Goal: Task Accomplishment & Management: Use online tool/utility

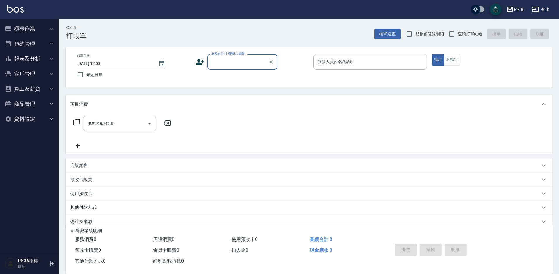
click at [33, 28] on button "櫃檯作業" at bounding box center [29, 28] width 54 height 15
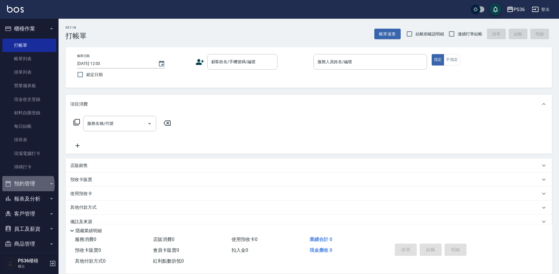
click at [23, 185] on button "預約管理" at bounding box center [29, 183] width 54 height 15
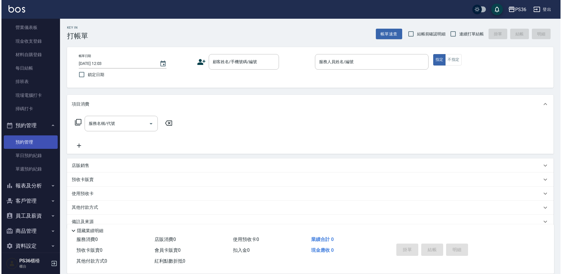
scroll to position [59, 0]
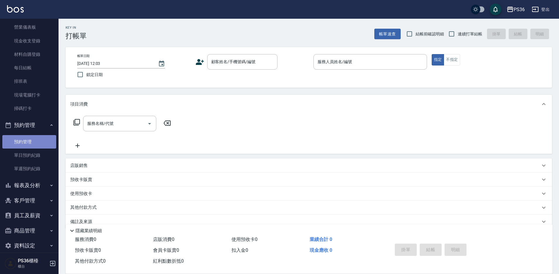
click at [29, 135] on link "預約管理" at bounding box center [29, 141] width 54 height 13
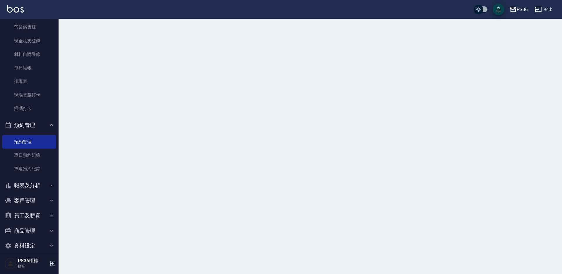
click at [28, 128] on button "預約管理" at bounding box center [29, 125] width 54 height 15
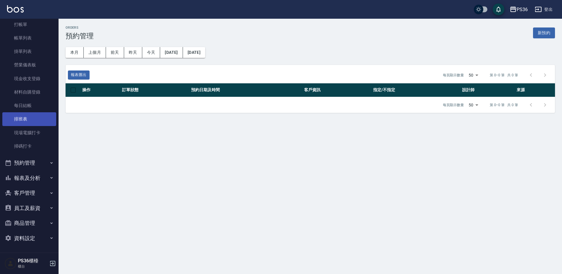
scroll to position [21, 0]
click at [34, 180] on button "報表及分析" at bounding box center [29, 178] width 54 height 15
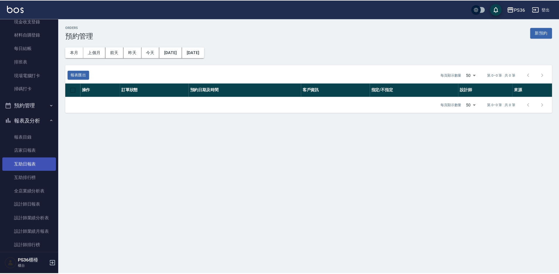
scroll to position [79, 0]
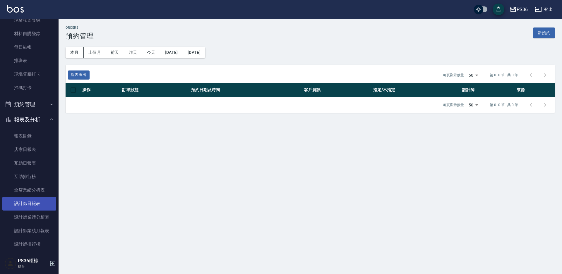
click at [28, 203] on link "設計師日報表" at bounding box center [29, 203] width 54 height 13
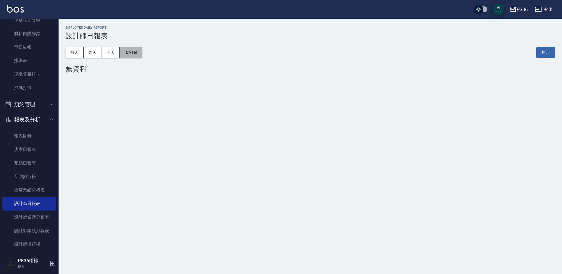
click at [136, 49] on button "[DATE]" at bounding box center [131, 52] width 22 height 11
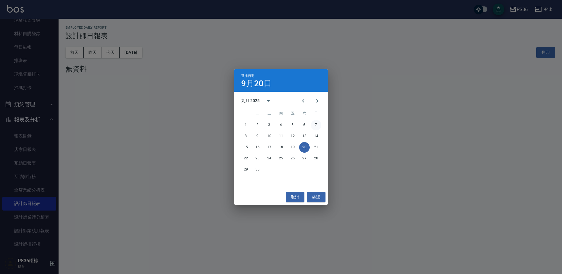
click at [317, 127] on button "7" at bounding box center [316, 125] width 11 height 11
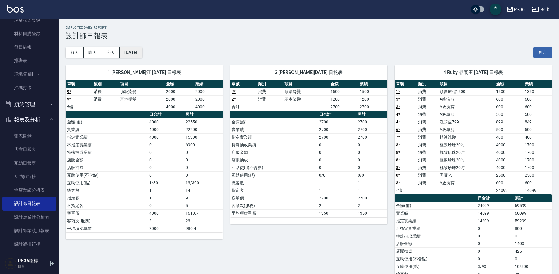
click at [142, 51] on button "[DATE]" at bounding box center [131, 52] width 22 height 11
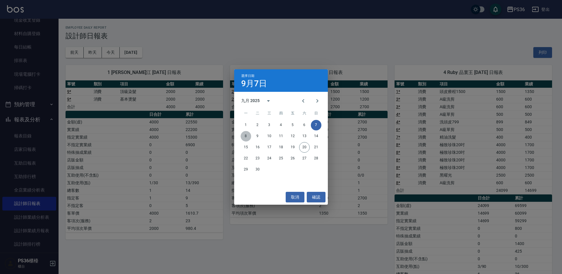
click at [248, 134] on button "8" at bounding box center [245, 136] width 11 height 11
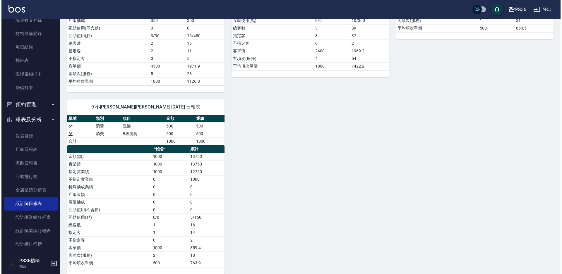
scroll to position [9, 0]
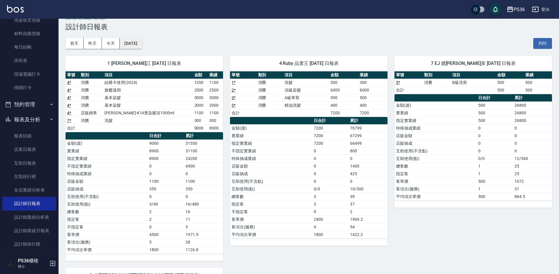
click at [140, 47] on button "[DATE]" at bounding box center [131, 43] width 22 height 11
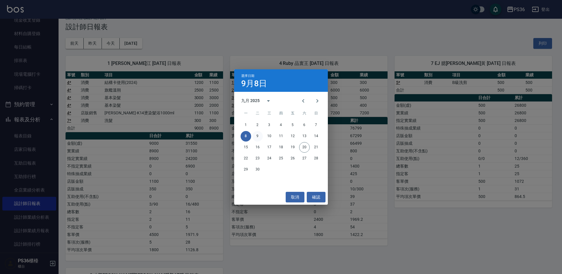
click at [257, 136] on button "9" at bounding box center [257, 136] width 11 height 11
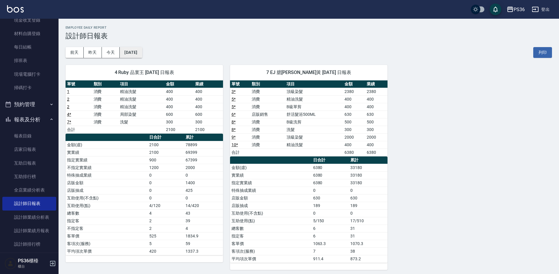
click at [142, 54] on button "[DATE]" at bounding box center [131, 52] width 22 height 11
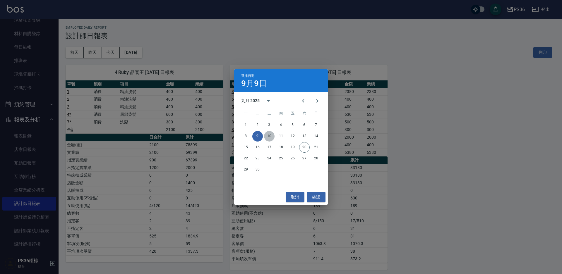
click at [266, 136] on button "10" at bounding box center [269, 136] width 11 height 11
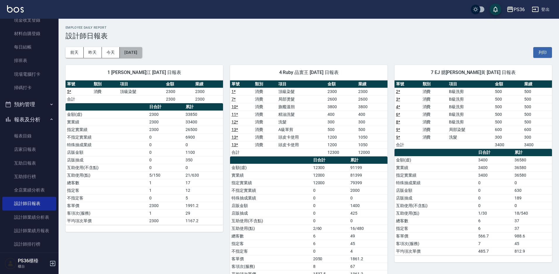
click at [142, 52] on button "[DATE]" at bounding box center [131, 52] width 22 height 11
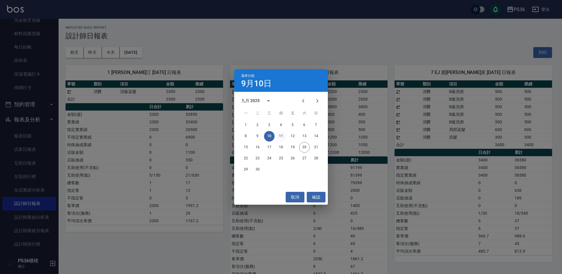
click at [281, 132] on button "11" at bounding box center [281, 136] width 11 height 11
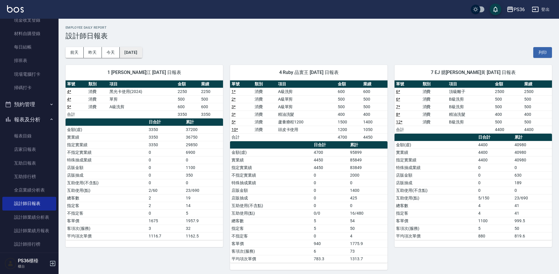
click at [142, 51] on button "[DATE]" at bounding box center [131, 52] width 22 height 11
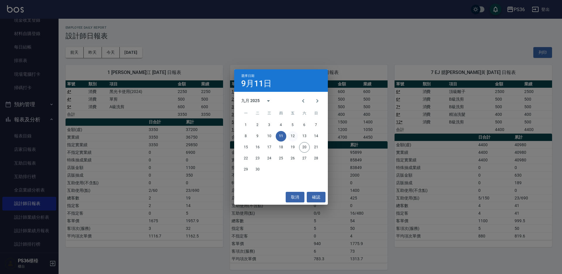
click at [289, 135] on button "12" at bounding box center [292, 136] width 11 height 11
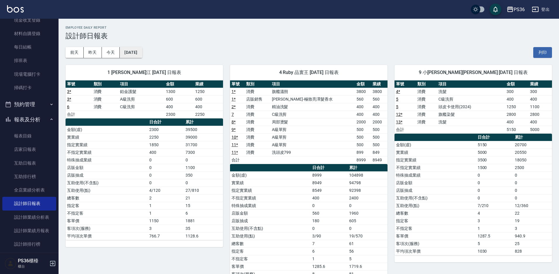
click at [142, 57] on button "[DATE]" at bounding box center [131, 52] width 22 height 11
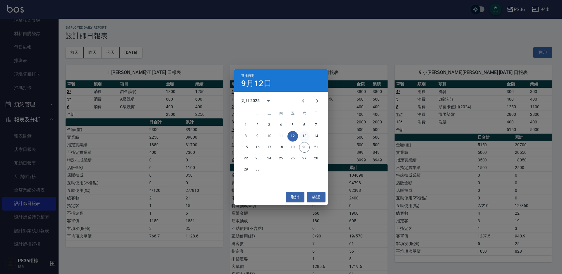
click at [302, 138] on button "13" at bounding box center [304, 136] width 11 height 11
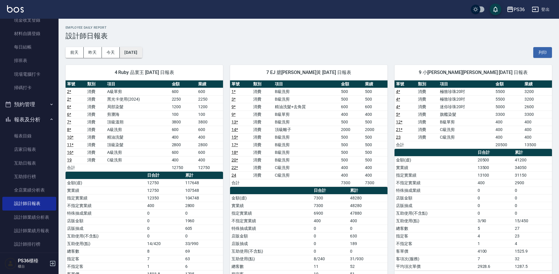
click at [142, 55] on button "[DATE]" at bounding box center [131, 52] width 22 height 11
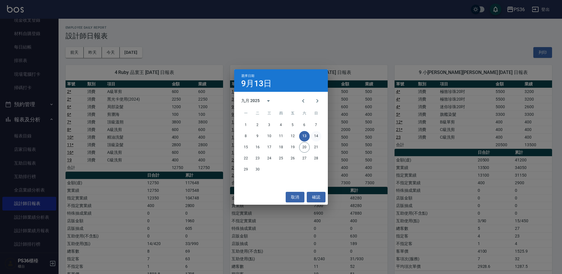
click at [317, 135] on button "14" at bounding box center [316, 136] width 11 height 11
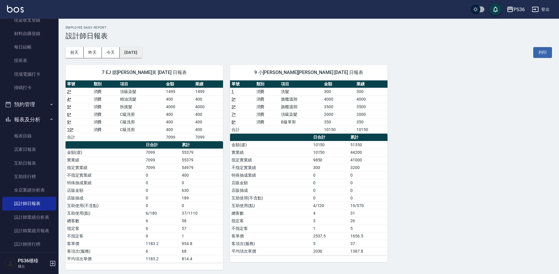
click at [142, 49] on button "[DATE]" at bounding box center [131, 52] width 22 height 11
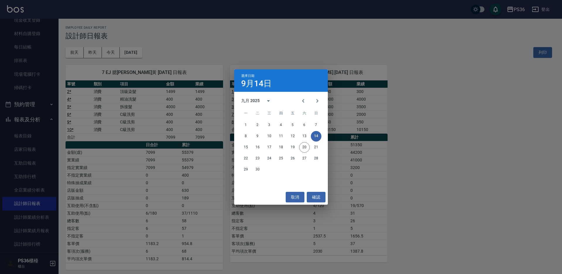
click at [215, 143] on div "選擇日期 9月14日 九月 2025 一 二 三 四 五 六 日 1 2 3 4 5 6 7 8 9 10 11 12 13 14 15 16 17 18 1…" at bounding box center [281, 137] width 562 height 274
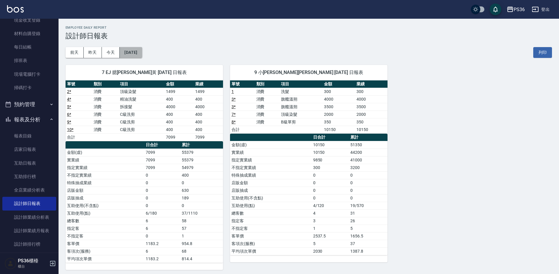
click at [142, 53] on button "[DATE]" at bounding box center [131, 52] width 22 height 11
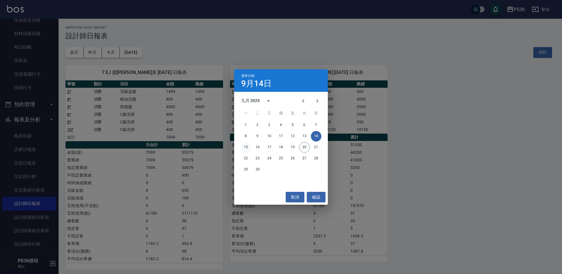
click at [246, 145] on button "15" at bounding box center [245, 147] width 11 height 11
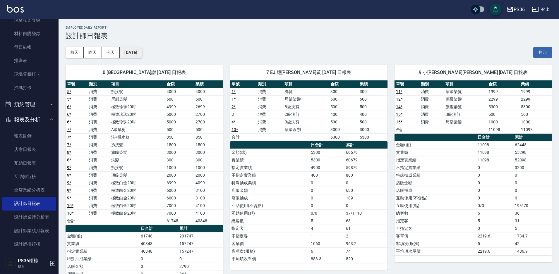
click at [139, 50] on button "[DATE]" at bounding box center [131, 52] width 22 height 11
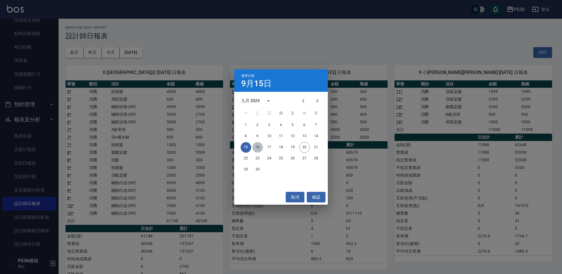
click at [260, 148] on button "16" at bounding box center [257, 147] width 11 height 11
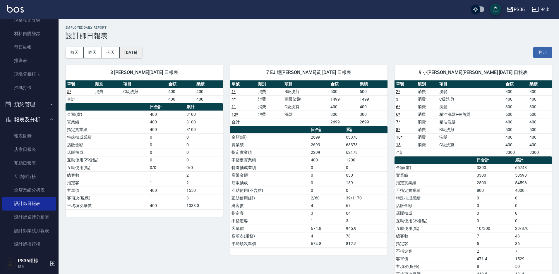
click at [141, 54] on button "[DATE]" at bounding box center [131, 52] width 22 height 11
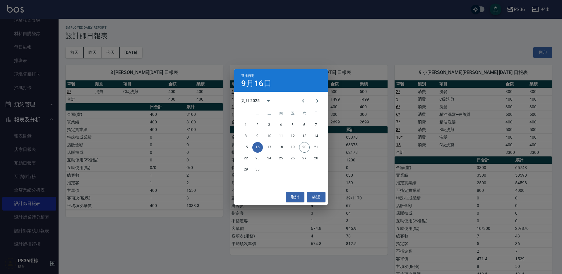
click at [201, 158] on div "選擇日期 9月16日 九月 2025 一 二 三 四 五 六 日 1 2 3 4 5 6 7 8 9 10 11 12 13 14 15 16 17 18 1…" at bounding box center [281, 137] width 562 height 274
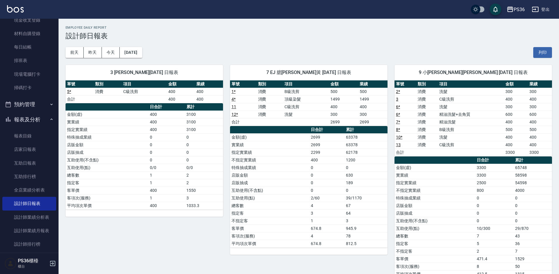
click at [143, 61] on div "3 Erika 王瑜惠 09/16/2025 日報表 單號 類別 項目 金額 業績 5 * 消費 C級洗剪 400 400 合計 400 400 日合計 累計…" at bounding box center [141, 171] width 164 height 227
click at [142, 53] on button "[DATE]" at bounding box center [131, 52] width 22 height 11
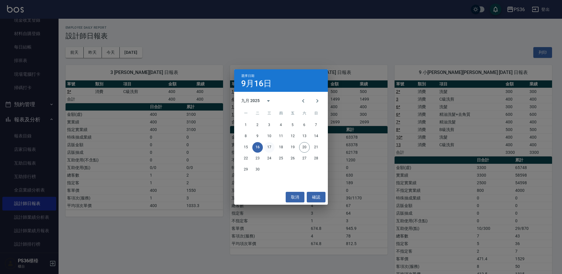
click at [271, 148] on button "17" at bounding box center [269, 147] width 11 height 11
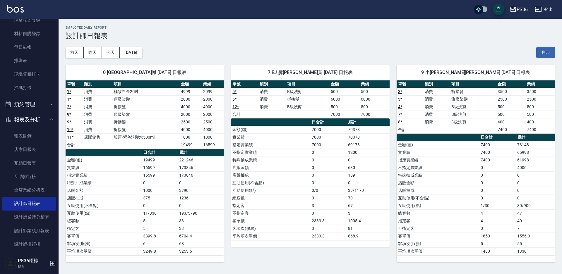
click at [144, 44] on div "前天 昨天 今天 2025/09/17 列印" at bounding box center [310, 52] width 489 height 25
click at [142, 53] on button "[DATE]" at bounding box center [131, 52] width 22 height 11
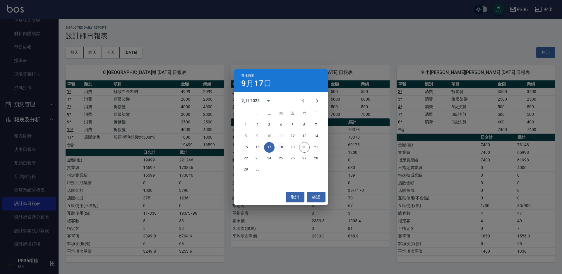
click at [279, 144] on button "18" at bounding box center [281, 147] width 11 height 11
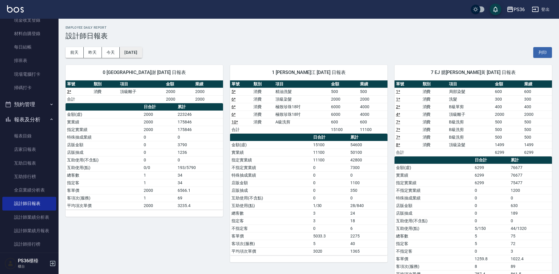
click at [142, 54] on button "[DATE]" at bounding box center [131, 52] width 22 height 11
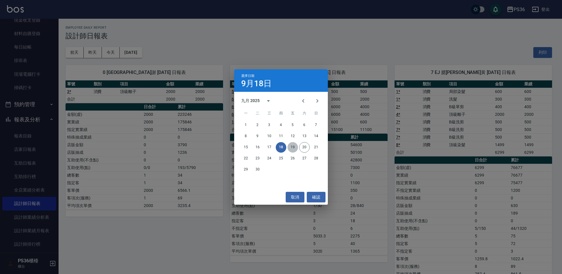
click at [294, 149] on button "19" at bounding box center [292, 147] width 11 height 11
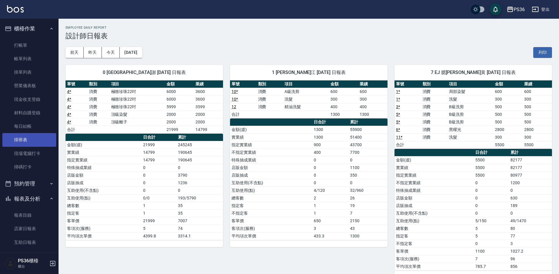
click at [19, 54] on link "帳單列表" at bounding box center [29, 58] width 54 height 13
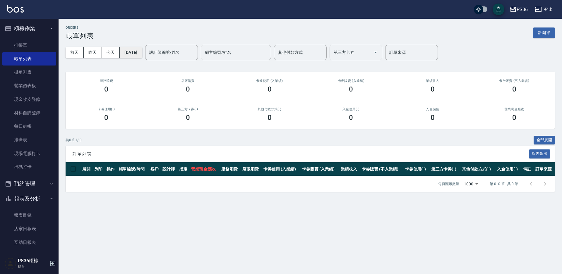
click at [142, 54] on button "[DATE]" at bounding box center [131, 52] width 22 height 11
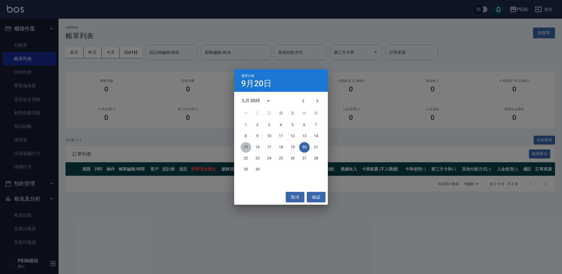
click at [249, 146] on button "15" at bounding box center [245, 147] width 11 height 11
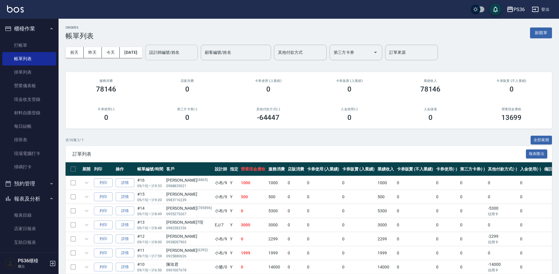
click at [169, 54] on div "設計師編號/姓名 設計師編號/姓名" at bounding box center [171, 53] width 53 height 16
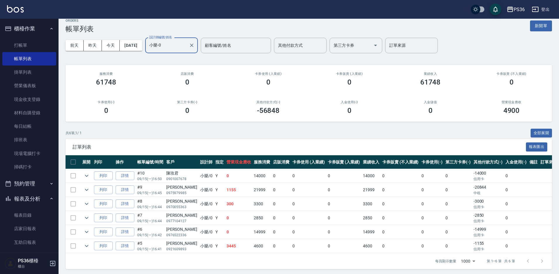
scroll to position [9, 0]
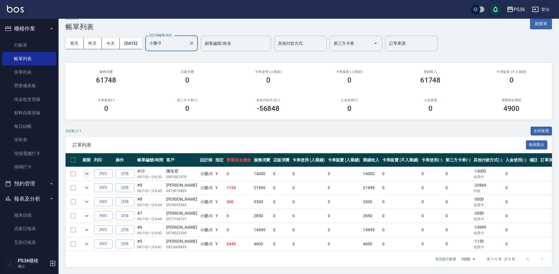
type input "小樂-0"
click at [84, 173] on icon "expand row" at bounding box center [86, 173] width 7 height 7
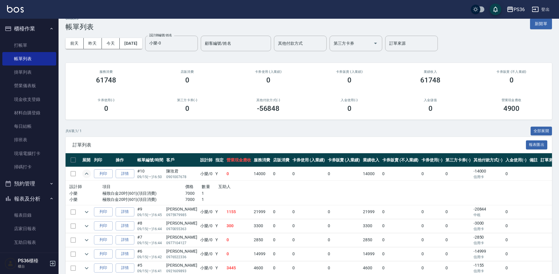
click at [84, 173] on icon "expand row" at bounding box center [86, 173] width 7 height 7
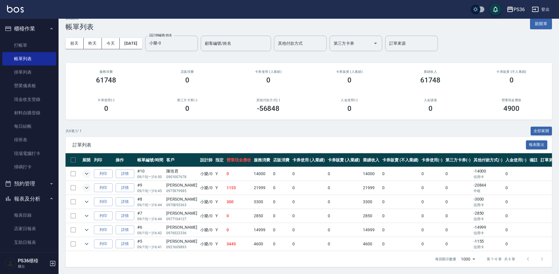
click at [87, 191] on button "expand row" at bounding box center [86, 187] width 9 height 9
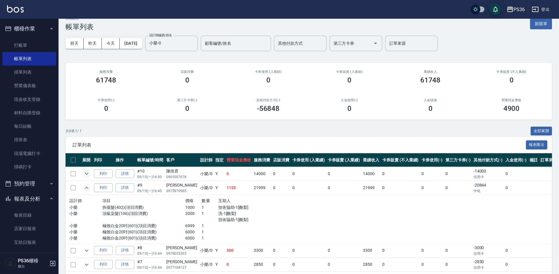
click at [87, 191] on button "expand row" at bounding box center [86, 187] width 9 height 9
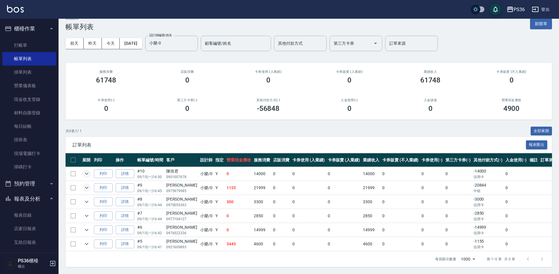
click at [86, 187] on icon "expand row" at bounding box center [86, 187] width 7 height 7
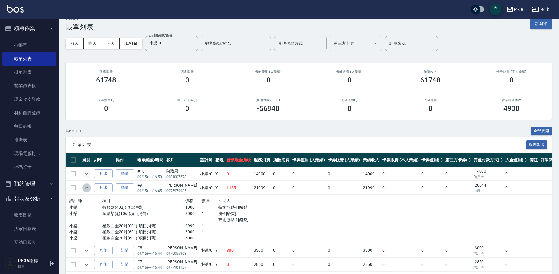
drag, startPoint x: 86, startPoint y: 187, endPoint x: 88, endPoint y: 166, distance: 20.5
click at [86, 187] on icon "expand row" at bounding box center [86, 187] width 7 height 7
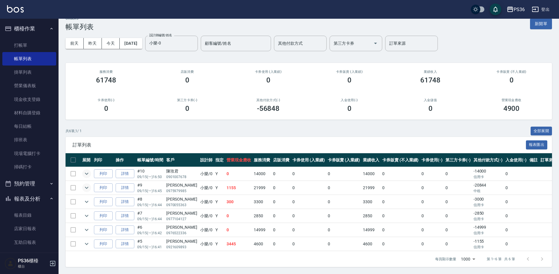
click at [86, 173] on icon "expand row" at bounding box center [86, 173] width 7 height 7
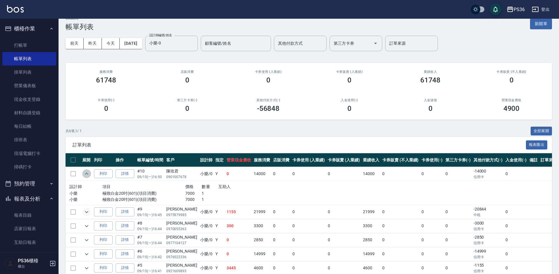
click at [86, 173] on icon "expand row" at bounding box center [86, 173] width 7 height 7
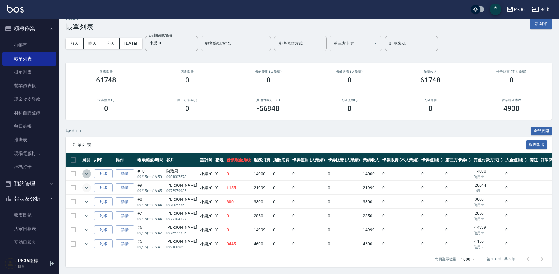
click at [86, 173] on icon "expand row" at bounding box center [86, 173] width 7 height 7
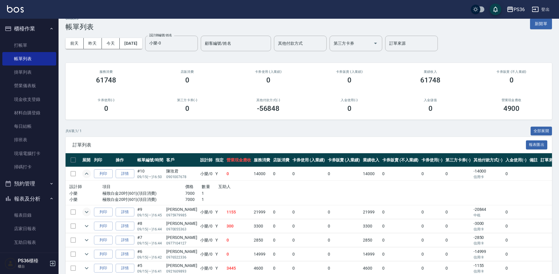
click at [86, 173] on icon "expand row" at bounding box center [86, 173] width 7 height 7
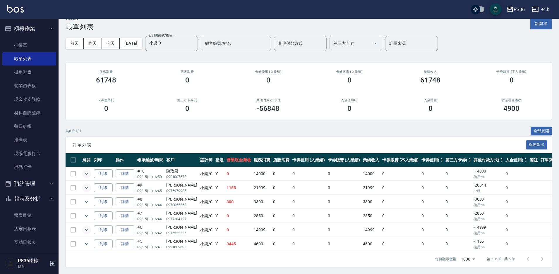
click at [90, 228] on icon "expand row" at bounding box center [86, 229] width 7 height 7
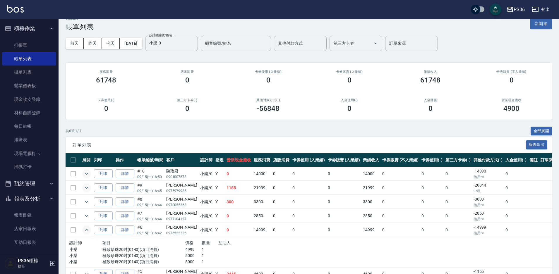
click at [90, 228] on icon "expand row" at bounding box center [86, 229] width 7 height 7
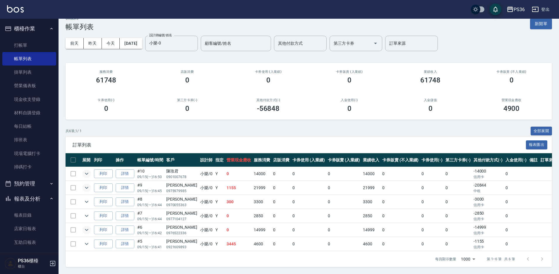
click at [85, 189] on icon "expand row" at bounding box center [86, 187] width 7 height 7
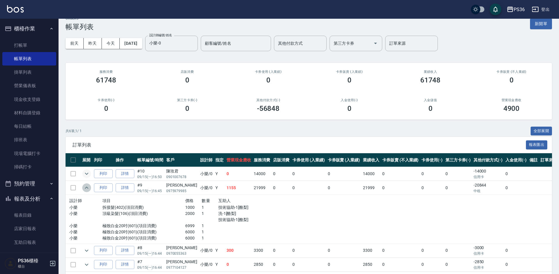
click at [85, 189] on icon "expand row" at bounding box center [86, 187] width 7 height 7
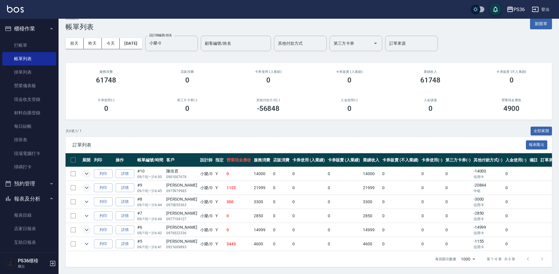
click at [86, 177] on button "expand row" at bounding box center [86, 173] width 9 height 9
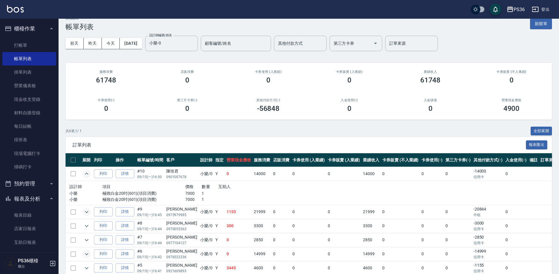
click at [86, 177] on button "expand row" at bounding box center [86, 173] width 9 height 9
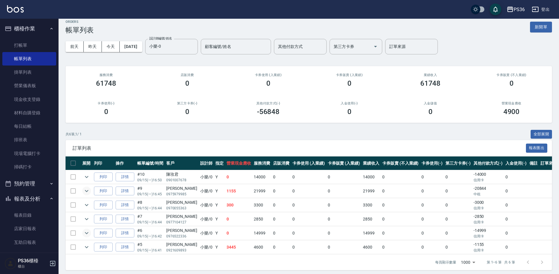
scroll to position [0, 0]
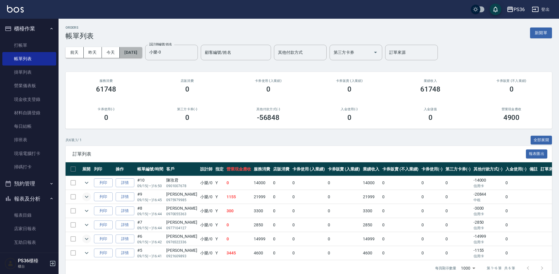
click at [125, 49] on button "[DATE]" at bounding box center [131, 52] width 22 height 11
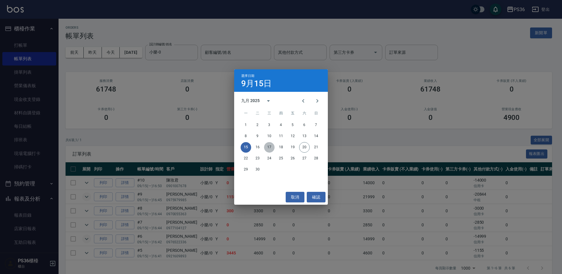
click at [270, 146] on button "17" at bounding box center [269, 147] width 11 height 11
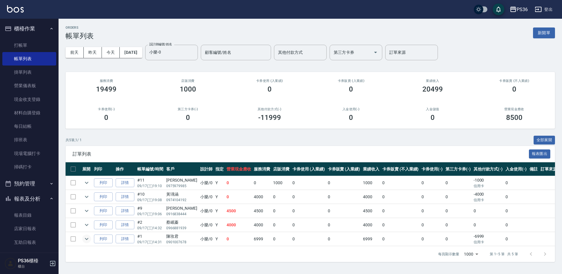
click at [84, 238] on icon "expand row" at bounding box center [86, 238] width 7 height 7
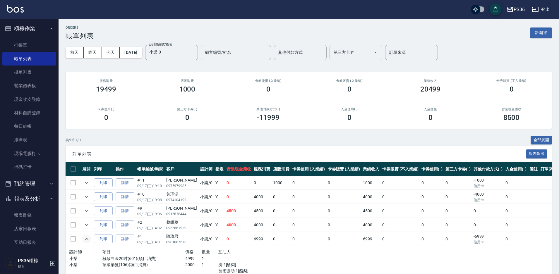
click at [84, 238] on icon "expand row" at bounding box center [86, 238] width 7 height 7
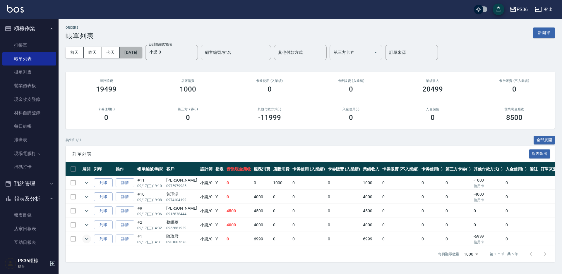
click at [138, 54] on button "[DATE]" at bounding box center [131, 52] width 22 height 11
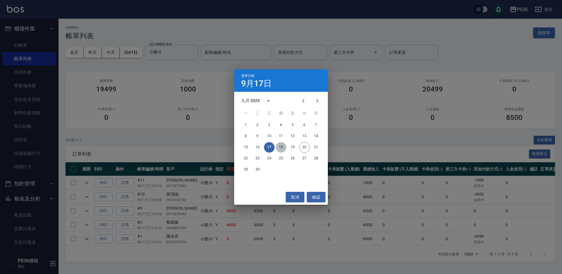
click at [279, 148] on button "18" at bounding box center [281, 147] width 11 height 11
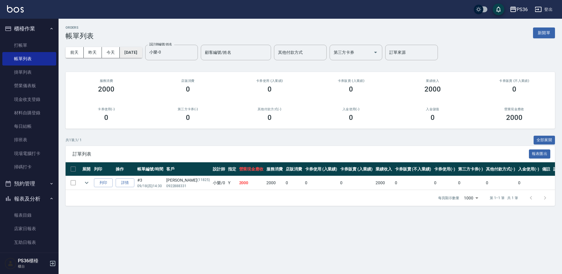
click at [142, 54] on button "[DATE]" at bounding box center [131, 52] width 22 height 11
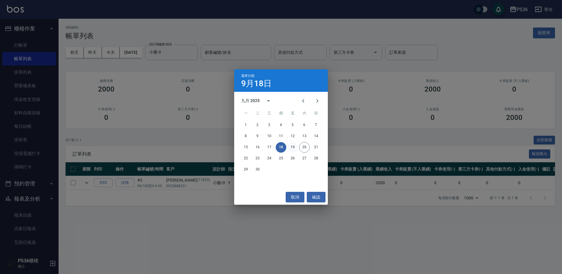
click at [294, 146] on button "19" at bounding box center [292, 147] width 11 height 11
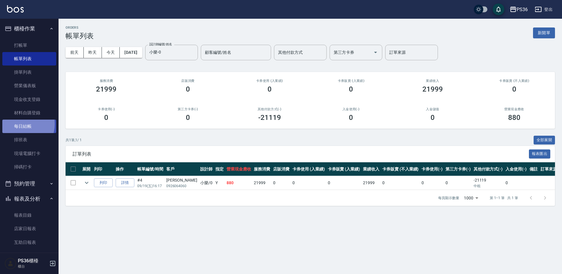
click at [18, 124] on link "每日結帳" at bounding box center [29, 126] width 54 height 13
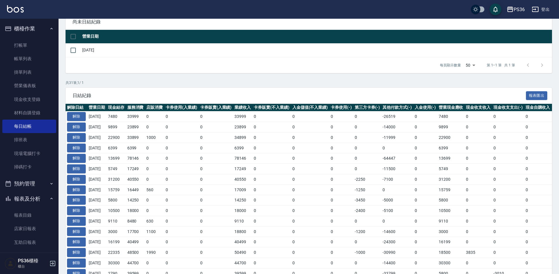
scroll to position [59, 0]
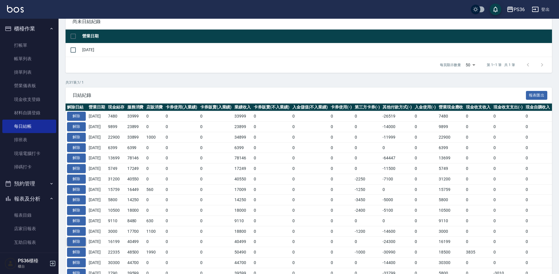
click at [82, 240] on button "解除" at bounding box center [76, 241] width 19 height 9
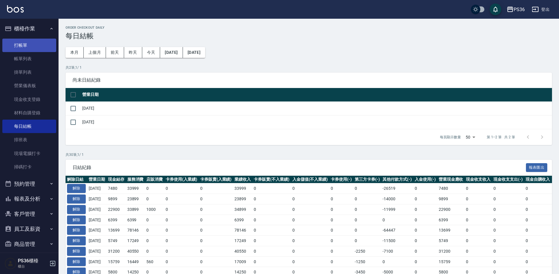
scroll to position [59, 0]
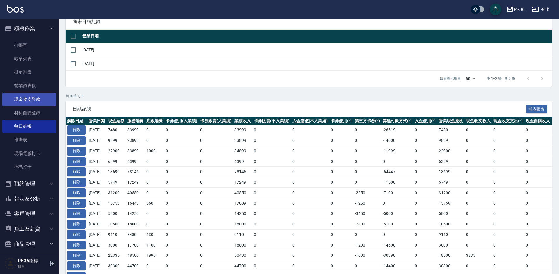
click at [32, 102] on link "現金收支登錄" at bounding box center [29, 99] width 54 height 13
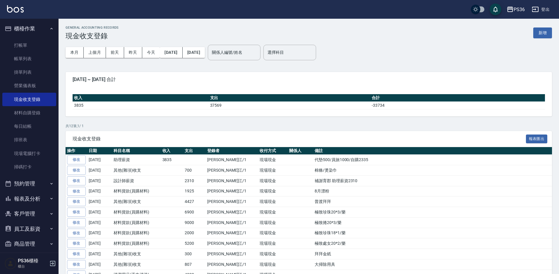
click at [531, 33] on div "GENERAL ACCOUNTING RECORDS 現金收支登錄 新增" at bounding box center [309, 33] width 486 height 14
click at [535, 32] on button "新增" at bounding box center [542, 32] width 19 height 11
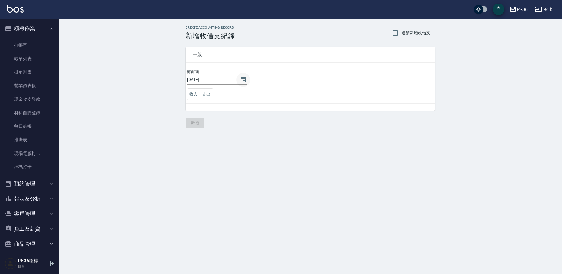
click at [247, 83] on button "Choose date, selected date is 2025-09-20" at bounding box center [243, 80] width 14 height 14
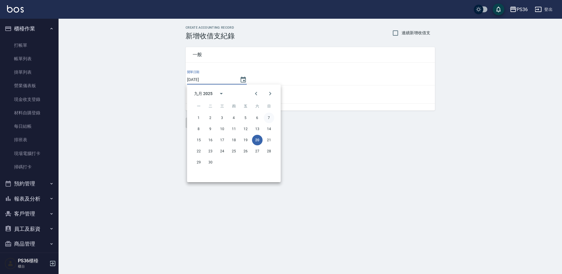
click at [266, 117] on button "7" at bounding box center [269, 118] width 11 height 11
type input "[DATE]"
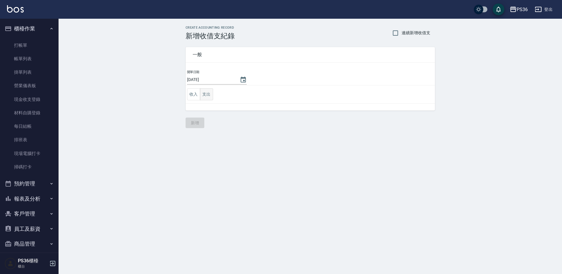
click at [210, 91] on button "支出" at bounding box center [206, 94] width 13 height 12
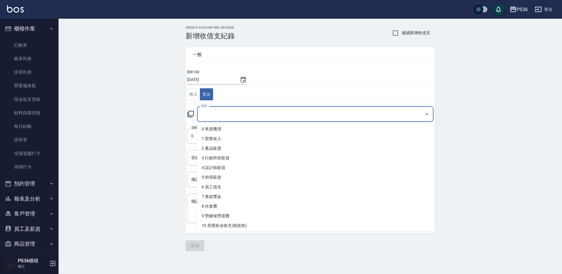
drag, startPoint x: 218, startPoint y: 110, endPoint x: 224, endPoint y: 107, distance: 6.8
click at [219, 110] on input "科目" at bounding box center [311, 114] width 222 height 10
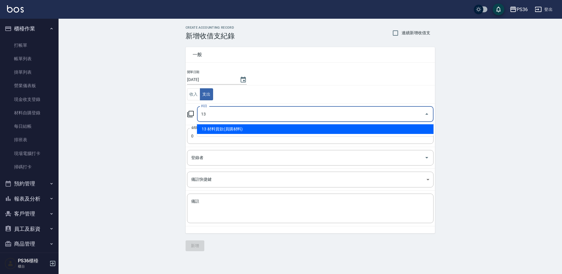
click at [216, 131] on li "13 材料貨款(員購材料)" at bounding box center [315, 129] width 236 height 10
type input "13 材料貨款(員購材料)"
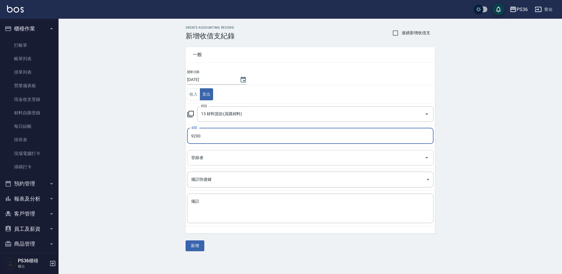
type input "9200"
click at [213, 154] on input "登錄者" at bounding box center [306, 158] width 232 height 10
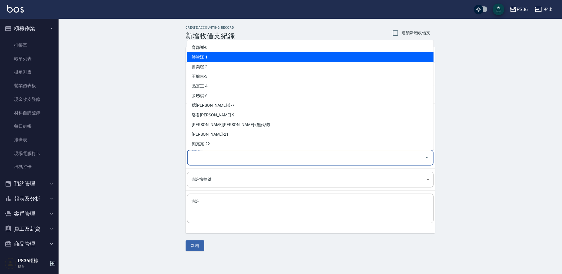
click at [221, 60] on li "沛渝江-1" at bounding box center [310, 57] width 246 height 10
type input "沛渝江-1"
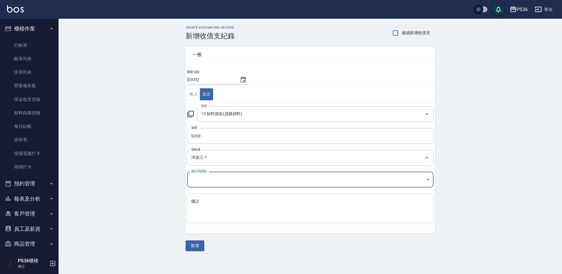
click at [202, 195] on div "x 備註" at bounding box center [310, 209] width 246 height 30
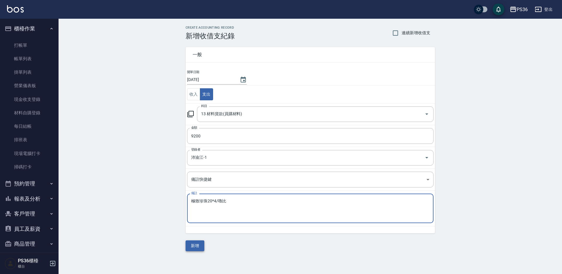
type textarea "極致珍珠20*4/嚕比"
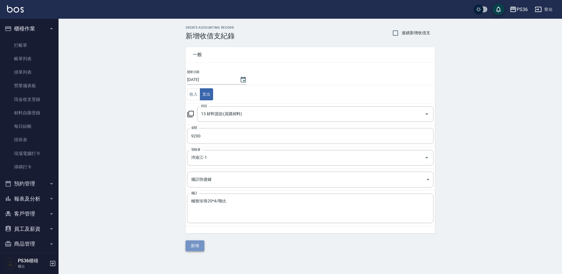
click at [193, 249] on button "新增" at bounding box center [194, 245] width 19 height 11
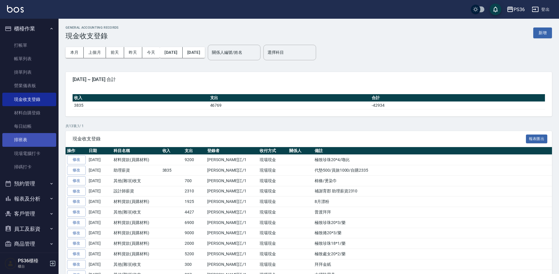
click at [19, 133] on link "排班表" at bounding box center [29, 139] width 54 height 13
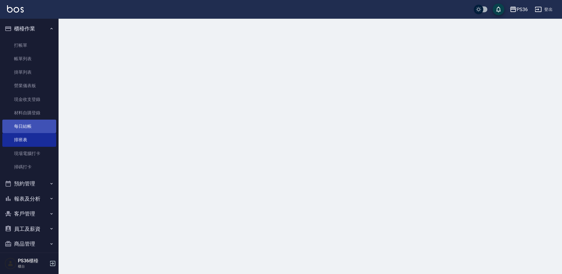
click at [21, 130] on link "每日結帳" at bounding box center [29, 126] width 54 height 13
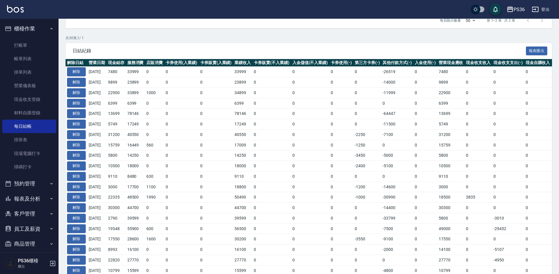
scroll to position [117, 0]
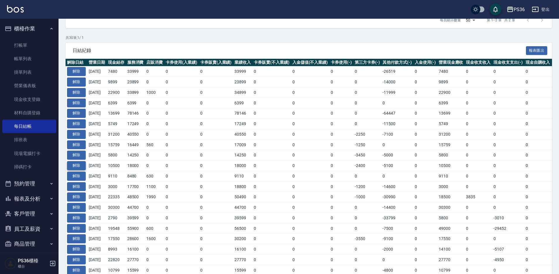
click at [76, 165] on button "解除" at bounding box center [76, 165] width 19 height 9
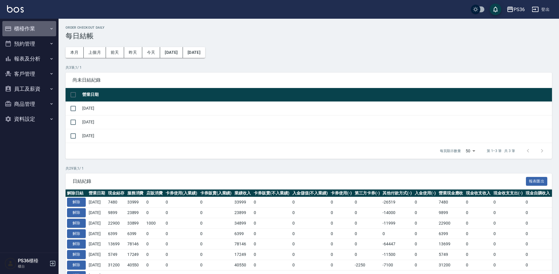
click at [37, 28] on button "櫃檯作業" at bounding box center [29, 28] width 54 height 15
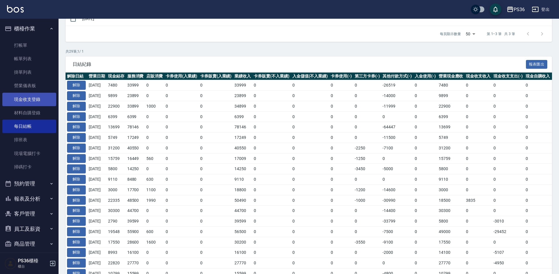
click at [37, 96] on link "現金收支登錄" at bounding box center [29, 99] width 54 height 13
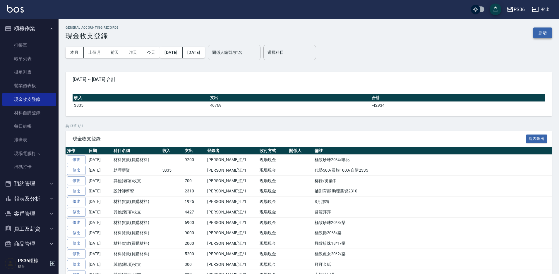
click at [537, 35] on button "新增" at bounding box center [542, 32] width 19 height 11
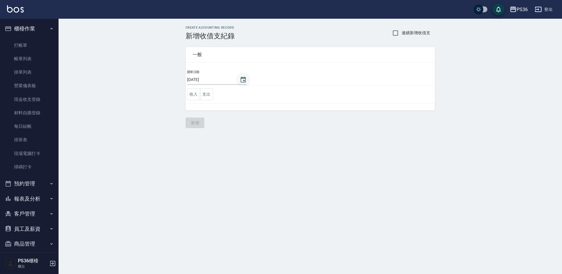
click at [245, 79] on icon "Choose date, selected date is 2025-09-20" at bounding box center [243, 79] width 7 height 7
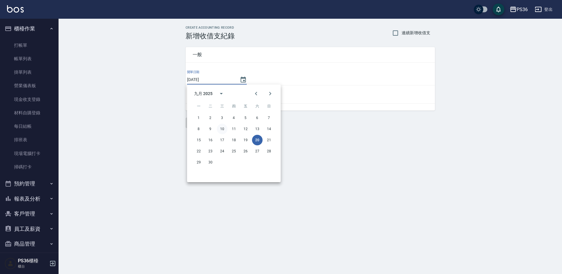
click at [219, 129] on button "10" at bounding box center [222, 129] width 11 height 11
type input "[DATE]"
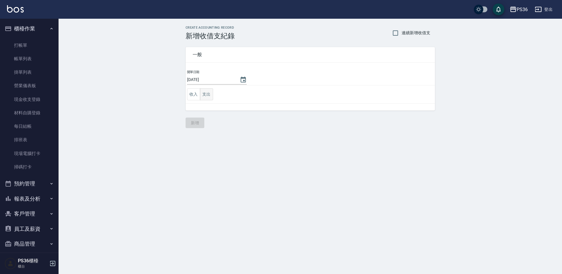
click at [206, 97] on button "支出" at bounding box center [206, 94] width 13 height 12
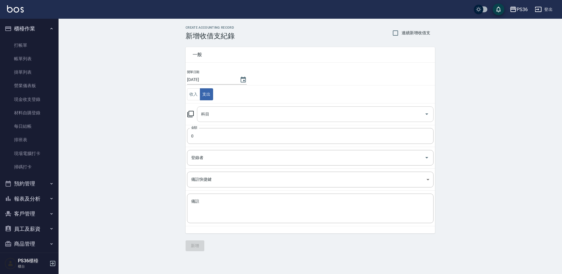
click at [224, 115] on input "科目" at bounding box center [311, 114] width 222 height 10
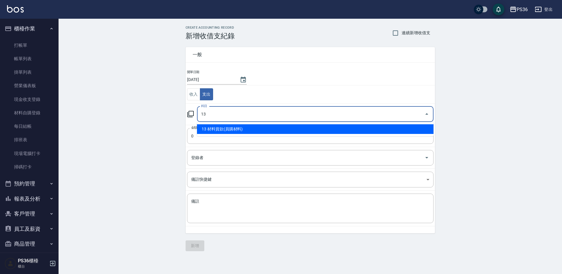
click at [222, 131] on li "13 材料貨款(員購材料)" at bounding box center [315, 129] width 236 height 10
type input "13 材料貨款(員購材料)"
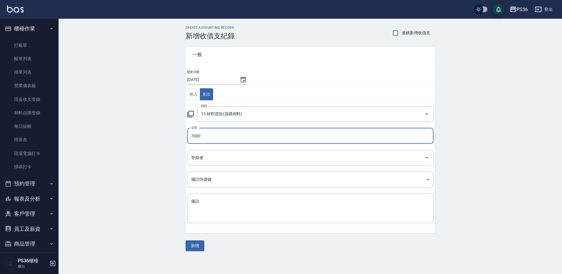
click at [214, 151] on div "登錄者" at bounding box center [310, 158] width 246 height 16
type input "7000"
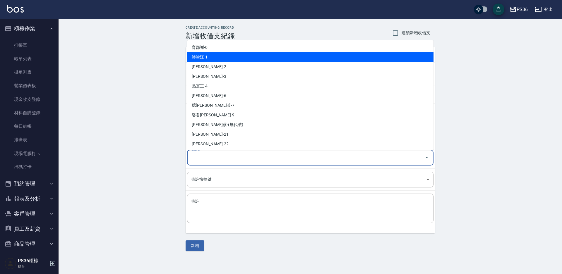
click at [212, 58] on li "沛渝江-1" at bounding box center [310, 57] width 246 height 10
type input "沛渝江-1"
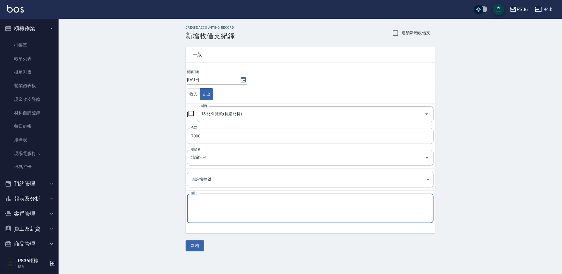
click at [209, 213] on textarea "備註" at bounding box center [310, 209] width 238 height 20
type textarea "極致珍珠20*2/迷你珍珠20*1/小布"
click at [197, 247] on button "新增" at bounding box center [194, 245] width 19 height 11
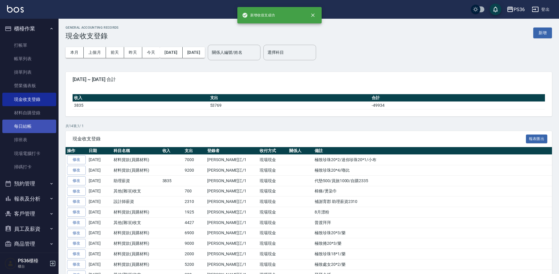
click at [37, 126] on link "每日結帳" at bounding box center [29, 126] width 54 height 13
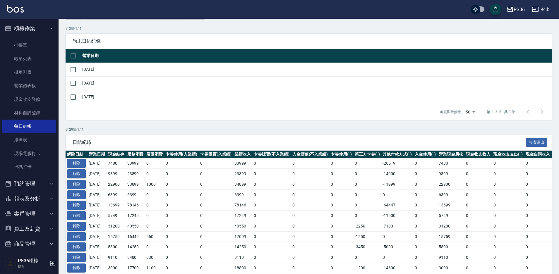
scroll to position [117, 0]
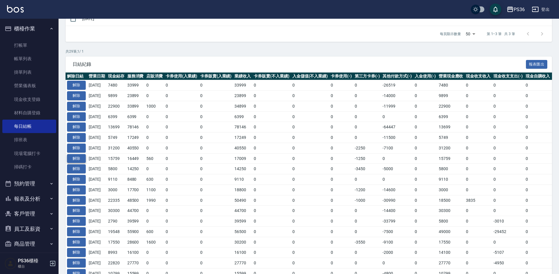
click at [78, 157] on button "解除" at bounding box center [76, 158] width 19 height 9
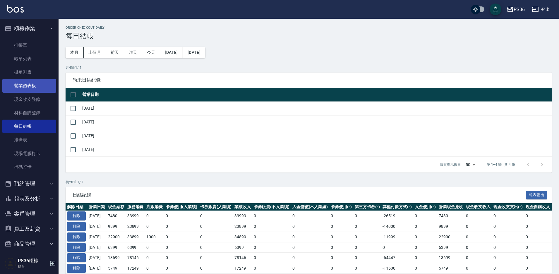
scroll to position [117, 0]
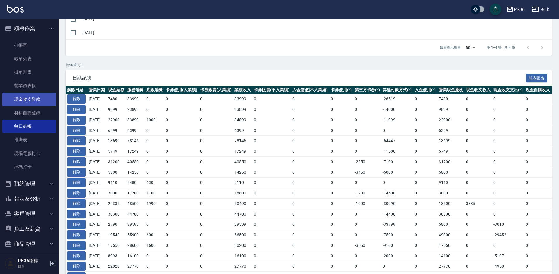
click at [30, 97] on link "現金收支登錄" at bounding box center [29, 99] width 54 height 13
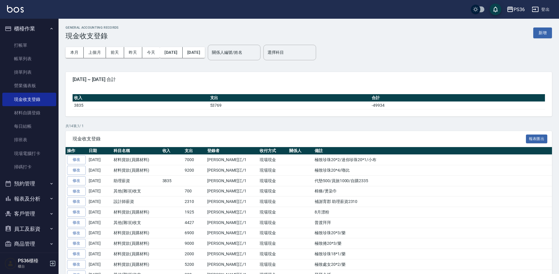
click at [527, 32] on div "GENERAL ACCOUNTING RECORDS 現金收支登錄 新增" at bounding box center [309, 33] width 486 height 14
click at [544, 35] on button "新增" at bounding box center [542, 32] width 19 height 11
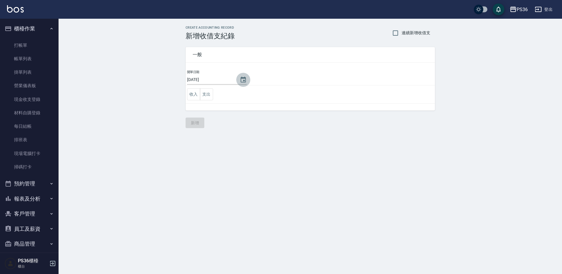
click at [241, 75] on button "Choose date, selected date is 2025-09-20" at bounding box center [243, 80] width 14 height 14
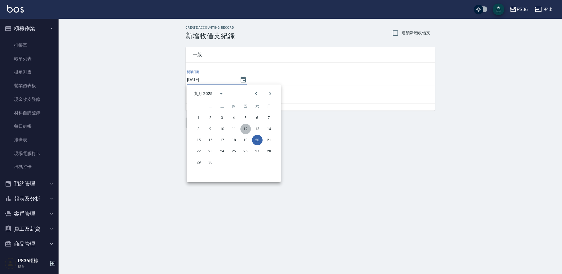
click at [248, 128] on button "12" at bounding box center [245, 129] width 11 height 11
type input "[DATE]"
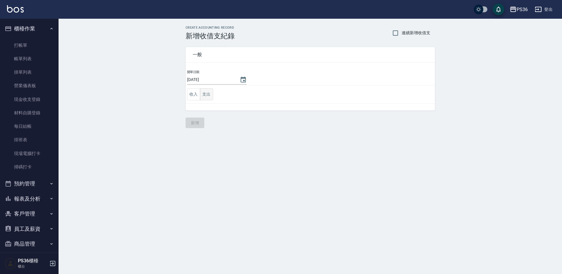
click at [206, 93] on button "支出" at bounding box center [206, 94] width 13 height 12
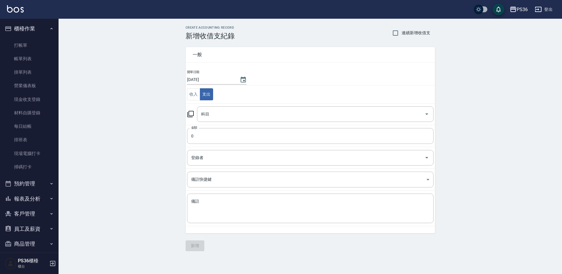
click at [227, 123] on td "科目 科目" at bounding box center [309, 114] width 249 height 22
click at [228, 117] on input "科目" at bounding box center [311, 114] width 222 height 10
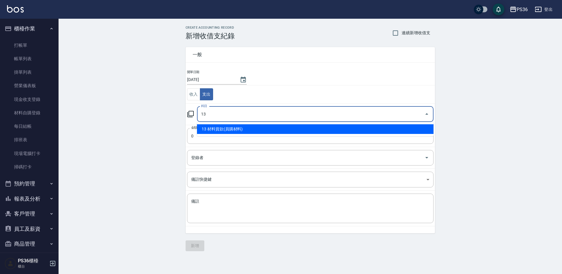
click at [221, 130] on li "13 材料貨款(員購材料)" at bounding box center [315, 129] width 236 height 10
type input "13 材料貨款(員購材料)"
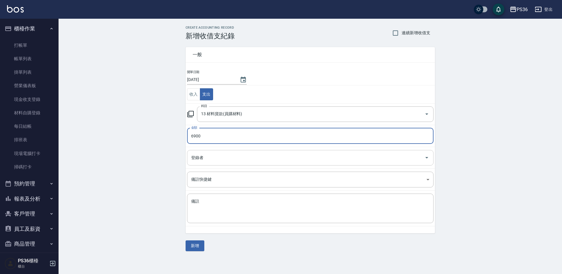
type input "6900"
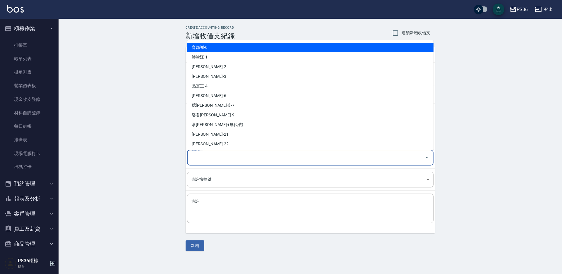
click at [217, 155] on input "登錄者" at bounding box center [306, 158] width 232 height 10
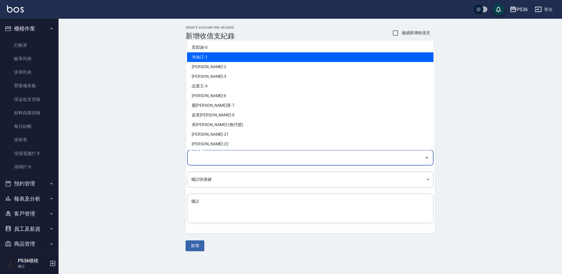
click at [220, 58] on li "沛渝江-1" at bounding box center [310, 57] width 246 height 10
type input "沛渝江-1"
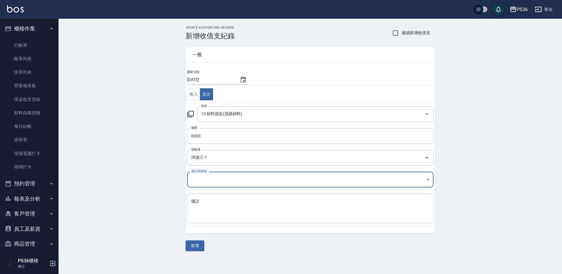
click at [210, 200] on textarea "備註" at bounding box center [310, 209] width 238 height 20
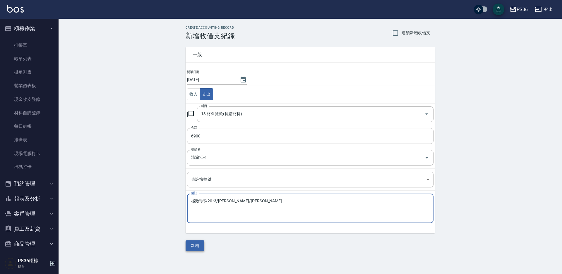
type textarea "極致珍珠20*3/宥彤/小樂"
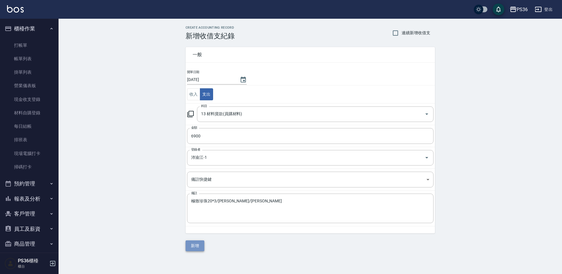
click at [193, 243] on button "新增" at bounding box center [194, 245] width 19 height 11
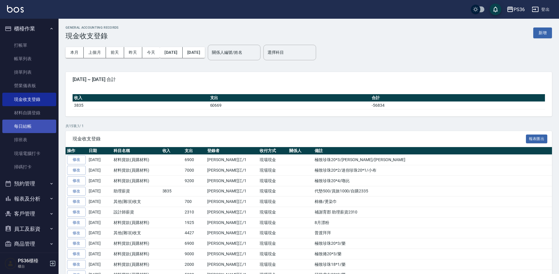
click at [20, 122] on link "每日結帳" at bounding box center [29, 126] width 54 height 13
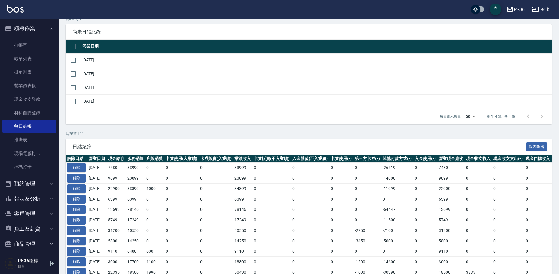
scroll to position [59, 0]
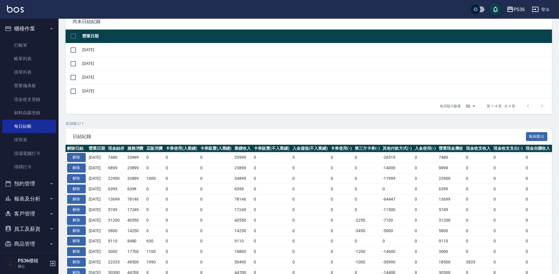
click at [77, 222] on button "解除" at bounding box center [76, 220] width 19 height 9
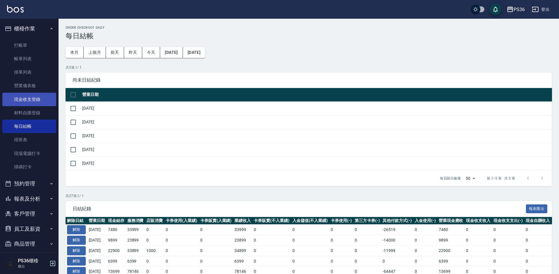
scroll to position [59, 0]
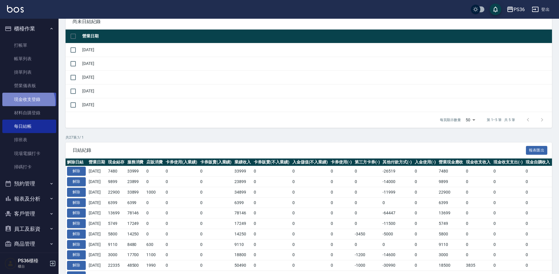
click at [28, 102] on link "現金收支登錄" at bounding box center [29, 99] width 54 height 13
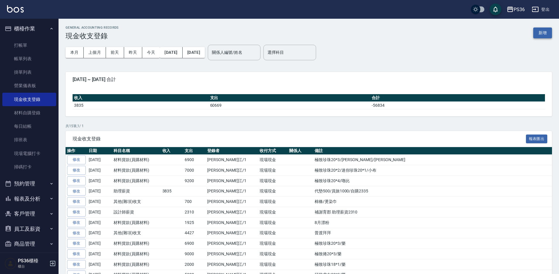
click at [543, 37] on button "新增" at bounding box center [542, 32] width 19 height 11
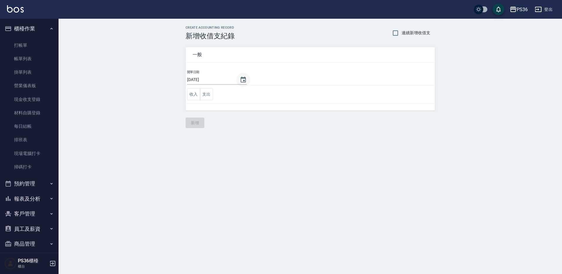
click at [239, 78] on button "Choose date, selected date is 2025-09-20" at bounding box center [243, 80] width 14 height 14
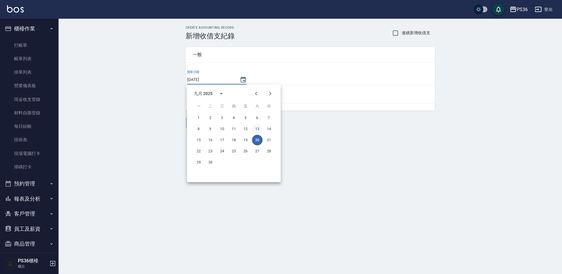
click at [258, 131] on button "13" at bounding box center [257, 129] width 11 height 11
type input "[DATE]"
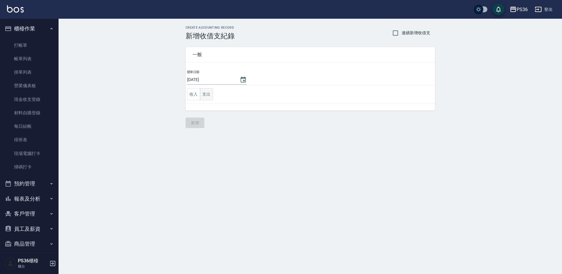
click at [211, 94] on button "支出" at bounding box center [206, 94] width 13 height 12
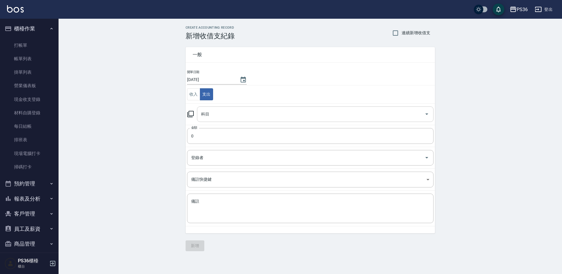
click at [222, 114] on input "科目" at bounding box center [311, 114] width 222 height 10
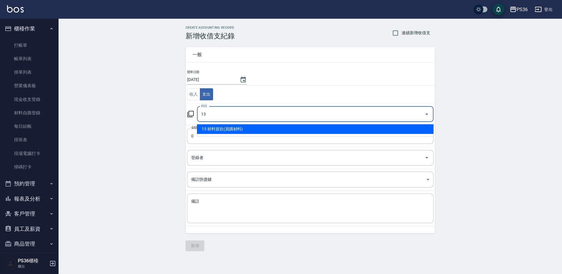
click at [220, 128] on li "13 材料貨款(員購材料)" at bounding box center [315, 129] width 236 height 10
type input "13 材料貨款(員購材料)"
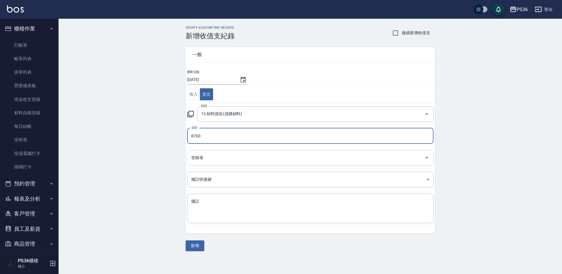
type input "8700"
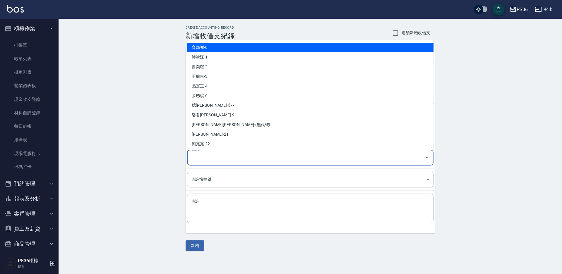
click at [217, 153] on input "登錄者" at bounding box center [306, 158] width 232 height 10
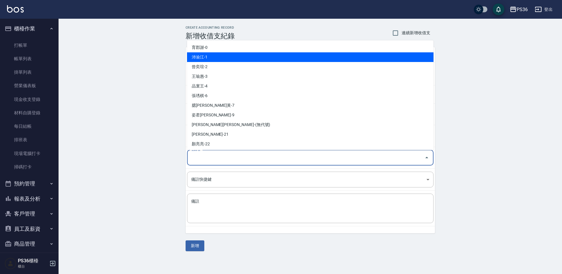
click at [222, 58] on li "沛渝江-1" at bounding box center [310, 57] width 246 height 10
type input "沛渝江-1"
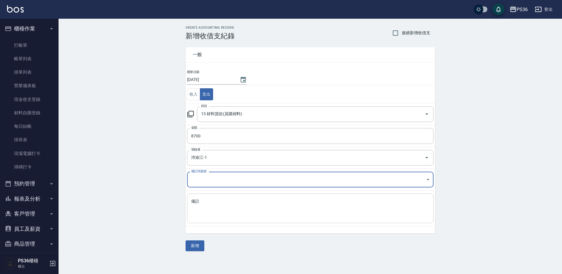
click at [215, 207] on textarea "備註" at bounding box center [310, 209] width 238 height 20
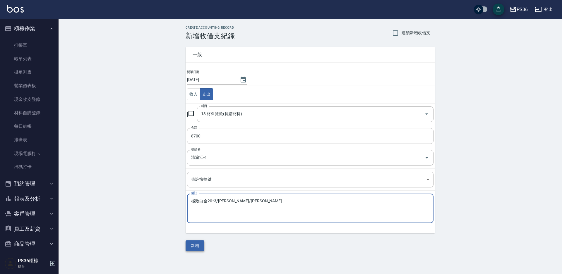
type textarea "極致白金20*3/[PERSON_NAME]/[PERSON_NAME]"
click at [191, 248] on button "新增" at bounding box center [194, 245] width 19 height 11
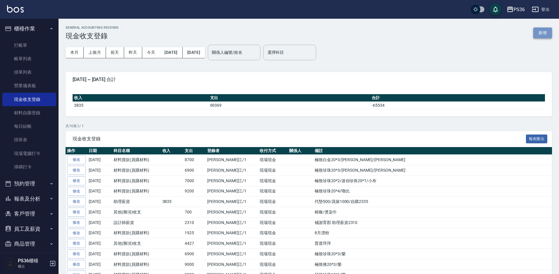
click at [537, 29] on button "新增" at bounding box center [542, 32] width 19 height 11
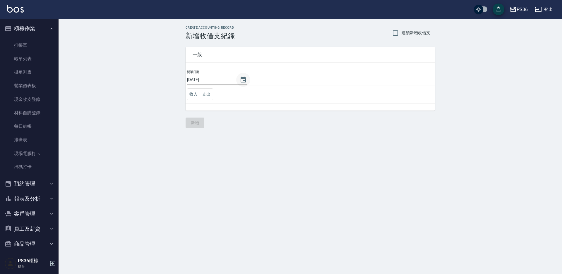
click at [240, 77] on icon "Choose date, selected date is 2025-09-20" at bounding box center [243, 79] width 7 height 7
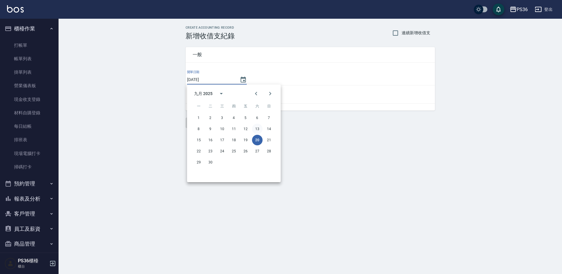
click at [255, 130] on button "13" at bounding box center [257, 129] width 11 height 11
type input "[DATE]"
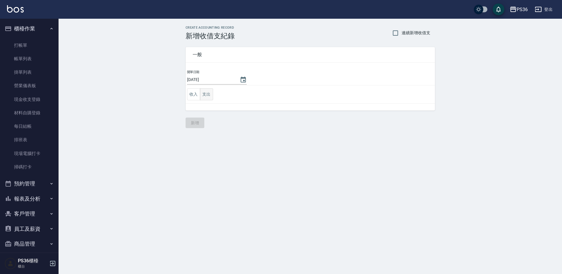
click at [208, 92] on button "支出" at bounding box center [206, 94] width 13 height 12
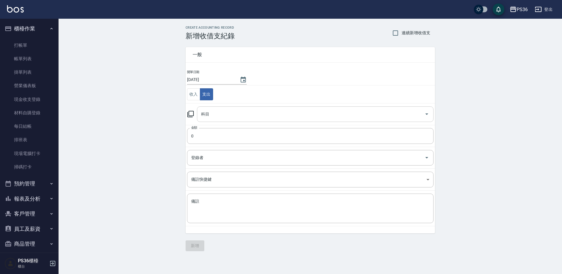
click at [216, 116] on input "科目" at bounding box center [311, 114] width 222 height 10
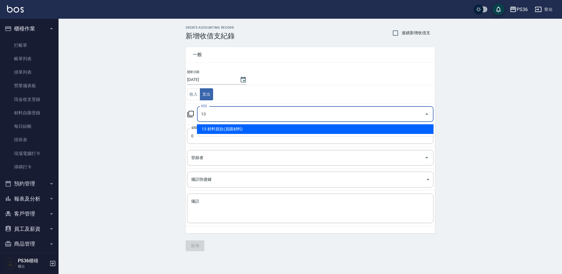
click at [218, 130] on li "13 材料貨款(員購材料)" at bounding box center [315, 129] width 236 height 10
type input "13 材料貨款(員購材料)"
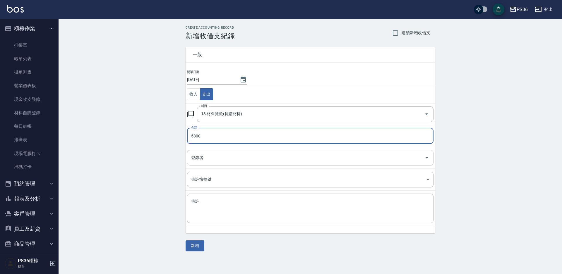
type input "5800"
click at [215, 153] on input "登錄者" at bounding box center [306, 158] width 232 height 10
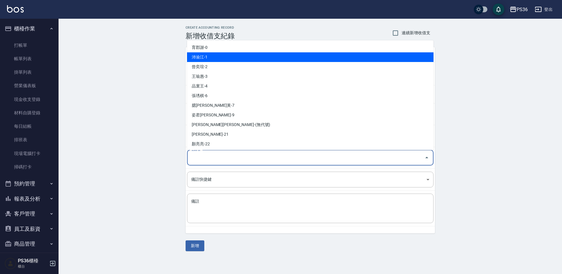
click at [204, 59] on li "沛渝江-1" at bounding box center [310, 57] width 246 height 10
type input "沛渝江-1"
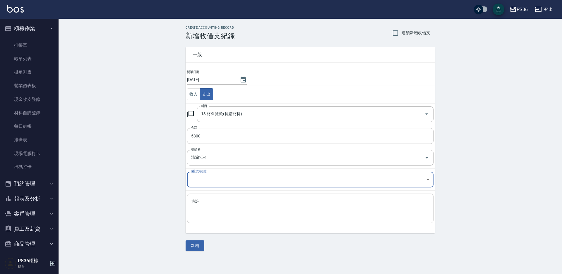
click at [207, 202] on textarea "備註" at bounding box center [310, 209] width 238 height 20
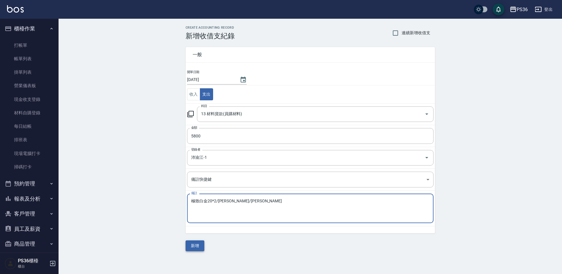
type textarea "極致白金20*2/[PERSON_NAME]/[PERSON_NAME]"
click at [199, 249] on button "新增" at bounding box center [194, 245] width 19 height 11
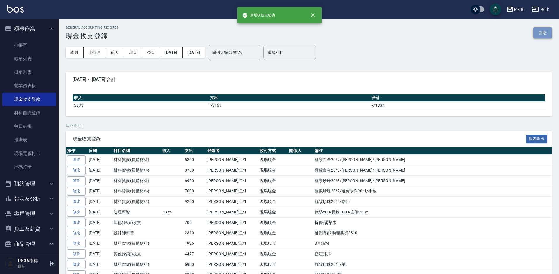
click at [549, 35] on button "新增" at bounding box center [542, 32] width 19 height 11
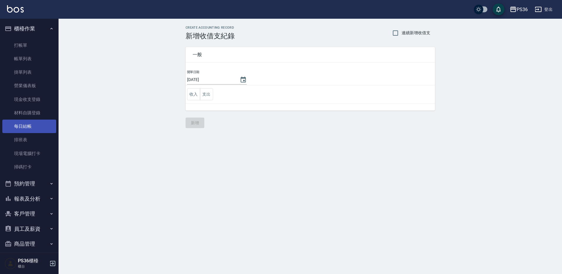
click at [33, 125] on link "每日結帳" at bounding box center [29, 126] width 54 height 13
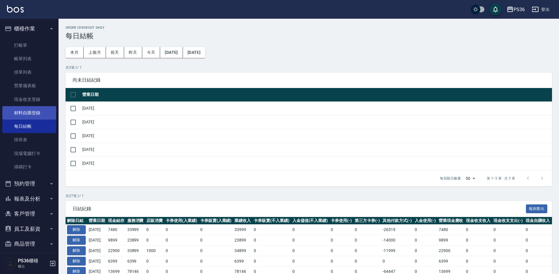
click at [33, 114] on link "材料自購登錄" at bounding box center [29, 112] width 54 height 13
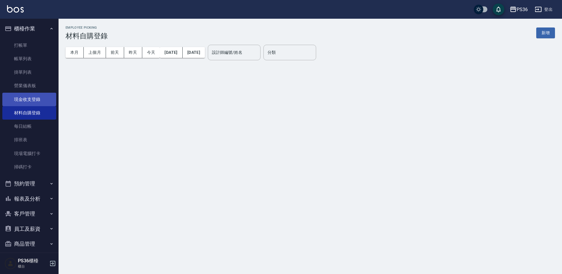
click at [34, 101] on link "現金收支登錄" at bounding box center [29, 99] width 54 height 13
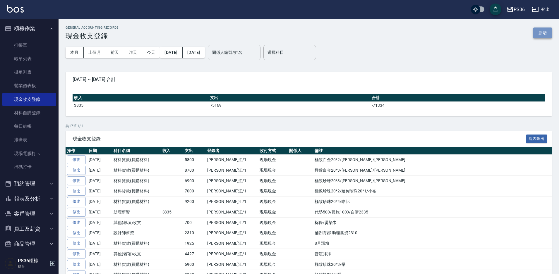
click at [545, 30] on button "新增" at bounding box center [542, 32] width 19 height 11
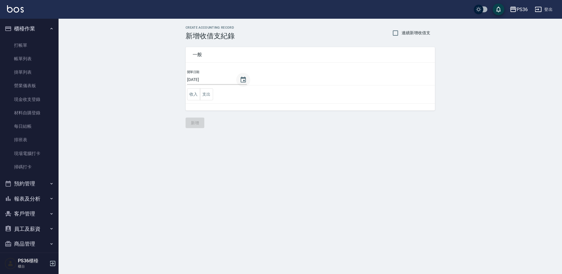
click at [239, 81] on button "Choose date, selected date is 2025-09-20" at bounding box center [243, 80] width 14 height 14
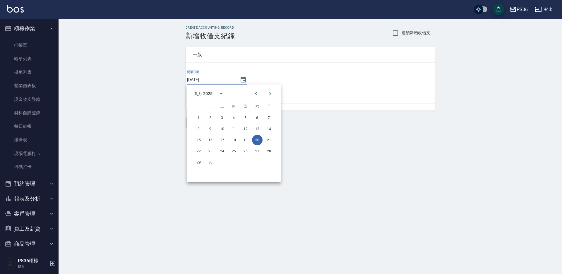
click at [252, 127] on div "8 9 10 11 12 13 14" at bounding box center [234, 129] width 94 height 11
click at [253, 127] on button "13" at bounding box center [257, 129] width 11 height 11
type input "[DATE]"
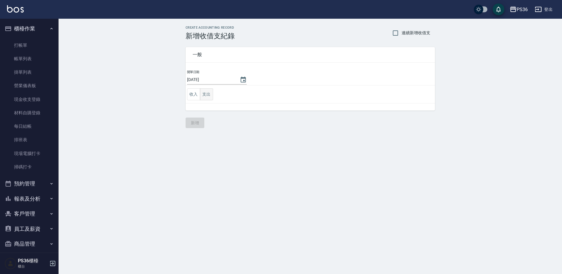
click at [210, 97] on button "支出" at bounding box center [206, 94] width 13 height 12
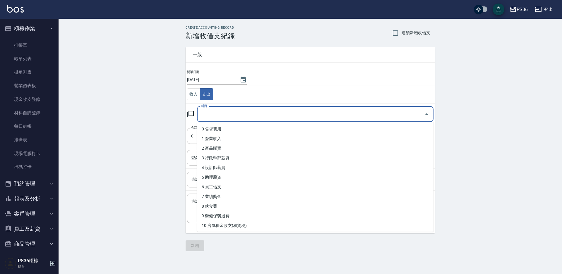
click at [223, 116] on input "科目" at bounding box center [311, 114] width 222 height 10
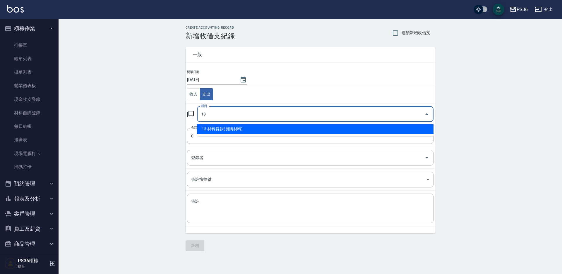
click at [213, 125] on li "13 材料貨款(員購材料)" at bounding box center [315, 129] width 236 height 10
type input "13 材料貨款(員購材料)"
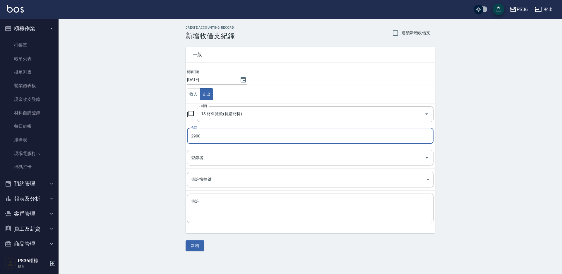
type input "2900"
click at [197, 158] on input "登錄者" at bounding box center [306, 158] width 232 height 10
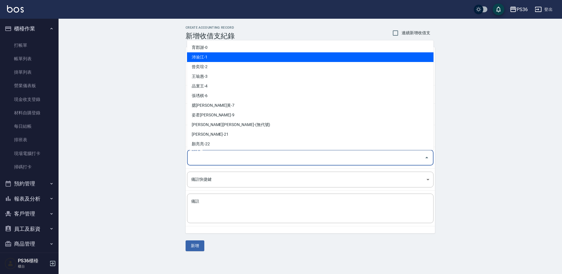
click at [193, 57] on li "沛渝江-1" at bounding box center [310, 57] width 246 height 10
type input "沛渝江-1"
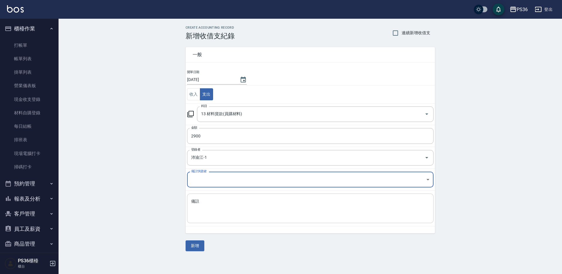
click at [207, 209] on textarea "備註" at bounding box center [310, 209] width 238 height 20
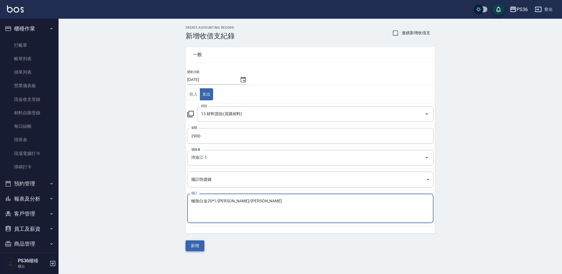
type textarea "極致白金20*1/[PERSON_NAME]/[PERSON_NAME]"
click at [198, 248] on button "新增" at bounding box center [194, 245] width 19 height 11
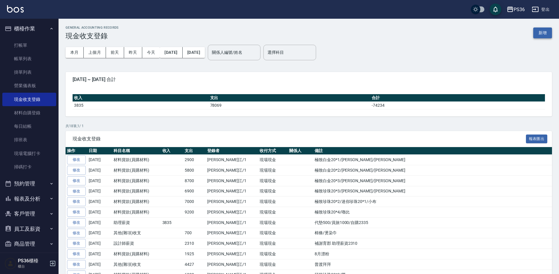
click at [535, 31] on button "新增" at bounding box center [542, 32] width 19 height 11
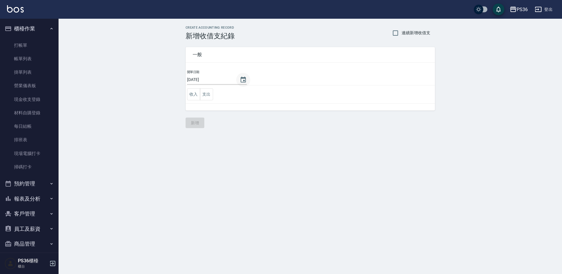
click at [239, 82] on button "Choose date, selected date is 2025-09-20" at bounding box center [243, 80] width 14 height 14
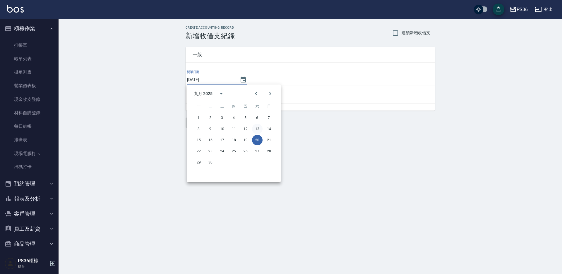
click at [255, 129] on button "13" at bounding box center [257, 129] width 11 height 11
type input "[DATE]"
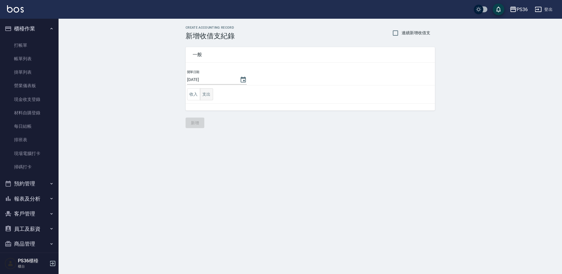
click at [210, 97] on button "支出" at bounding box center [206, 94] width 13 height 12
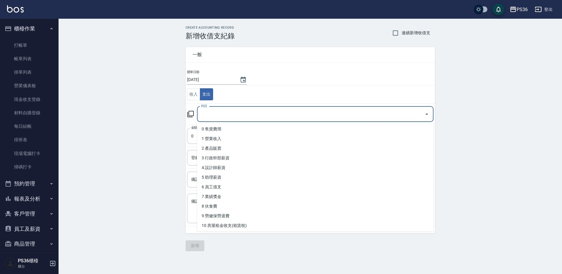
click at [228, 116] on input "科目" at bounding box center [311, 114] width 222 height 10
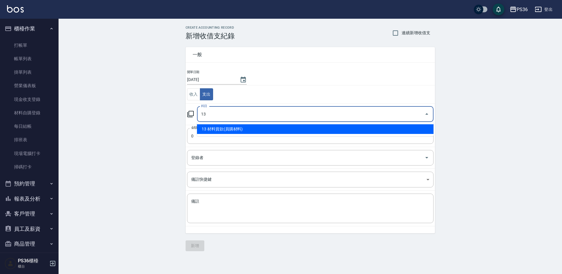
click at [226, 126] on li "13 材料貨款(員購材料)" at bounding box center [315, 129] width 236 height 10
type input "13 材料貨款(員購材料)"
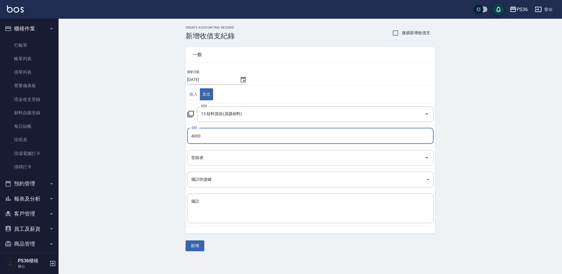
type input "4000"
click at [214, 155] on input "登錄者" at bounding box center [306, 158] width 232 height 10
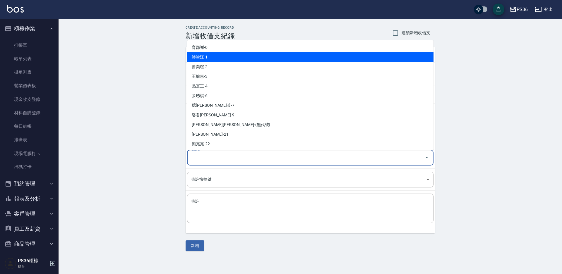
click at [220, 59] on li "沛渝江-1" at bounding box center [310, 57] width 246 height 10
type input "沛渝江-1"
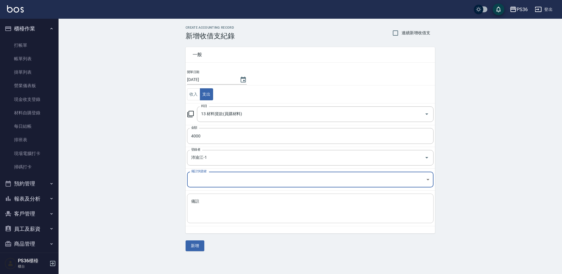
click at [213, 195] on div "x 備註" at bounding box center [310, 209] width 246 height 30
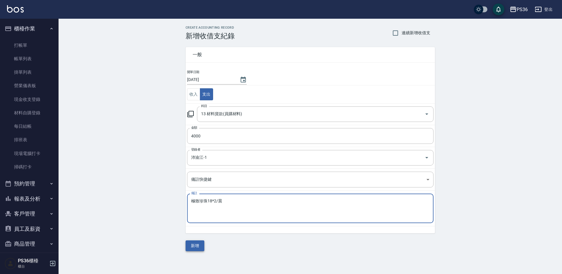
type textarea "極致珍珠18*2/晨"
click at [203, 246] on button "新增" at bounding box center [194, 245] width 19 height 11
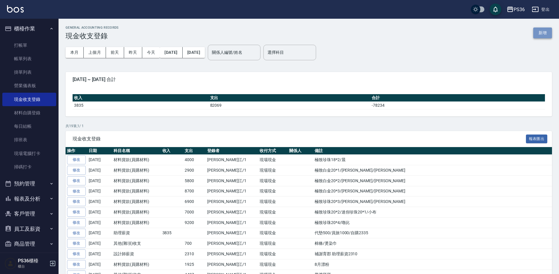
click at [533, 33] on button "新增" at bounding box center [542, 32] width 19 height 11
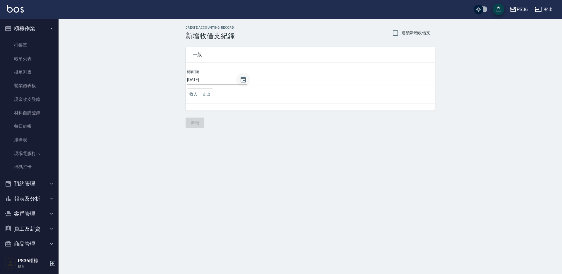
click at [240, 78] on icon "Choose date, selected date is 2025-09-20" at bounding box center [243, 79] width 7 height 7
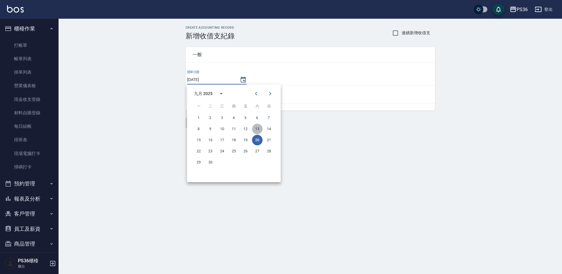
click at [258, 130] on button "13" at bounding box center [257, 129] width 11 height 11
type input "[DATE]"
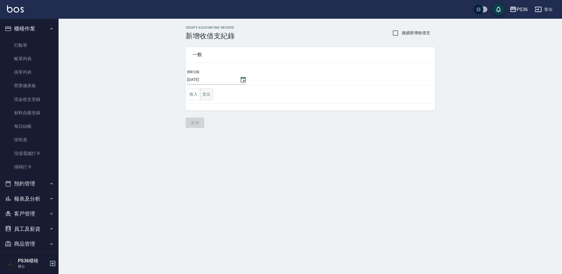
click at [212, 97] on button "支出" at bounding box center [206, 94] width 13 height 12
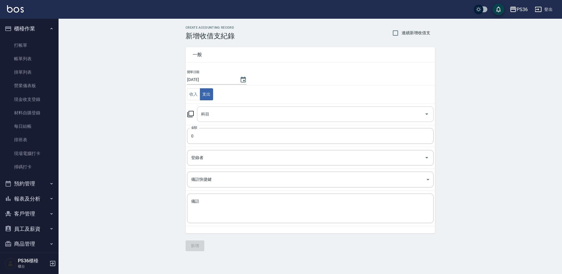
click at [219, 113] on input "科目" at bounding box center [311, 114] width 222 height 10
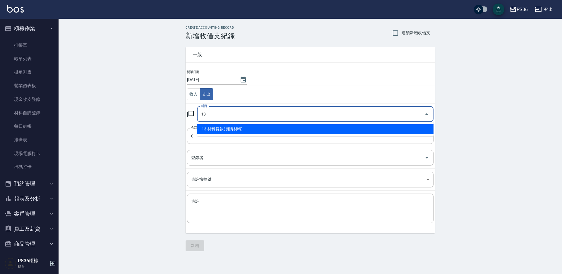
click at [218, 131] on li "13 材料貨款(員購材料)" at bounding box center [315, 129] width 236 height 10
type input "13 材料貨款(員購材料)"
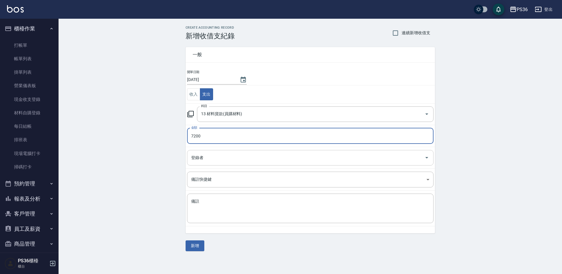
click at [210, 151] on div "登錄者" at bounding box center [310, 158] width 246 height 16
type input "7200"
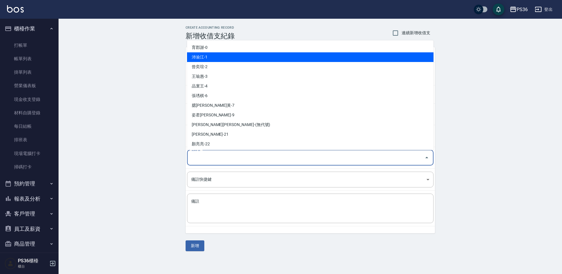
click at [205, 61] on li "沛渝江-1" at bounding box center [310, 57] width 246 height 10
type input "沛渝江-1"
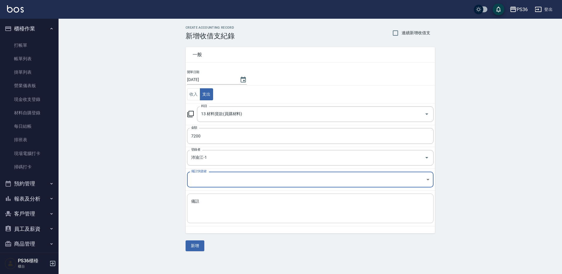
click at [200, 214] on textarea "備註" at bounding box center [310, 209] width 238 height 20
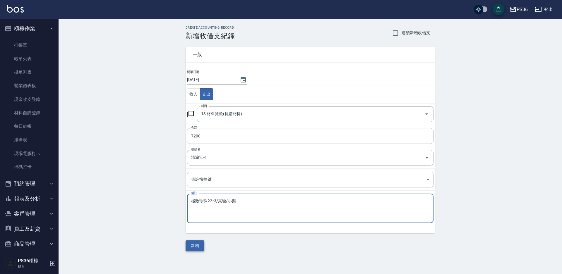
type textarea "極致珍珠22*3/采璇/小樂"
click at [194, 247] on button "新增" at bounding box center [194, 245] width 19 height 11
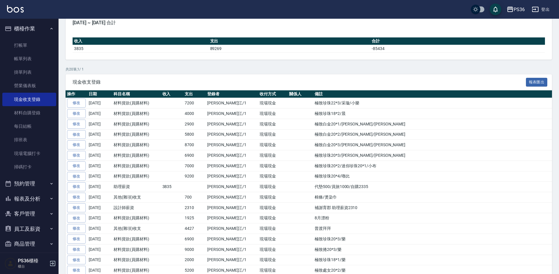
scroll to position [59, 0]
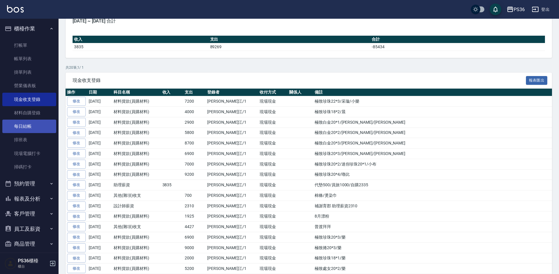
click at [38, 128] on link "每日結帳" at bounding box center [29, 126] width 54 height 13
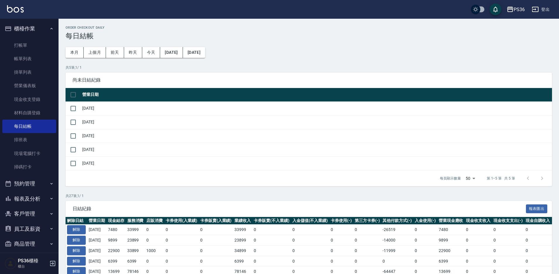
click at [81, 109] on td "[DATE]" at bounding box center [316, 109] width 471 height 14
click at [69, 110] on input "checkbox" at bounding box center [73, 108] width 12 height 12
checkbox input "true"
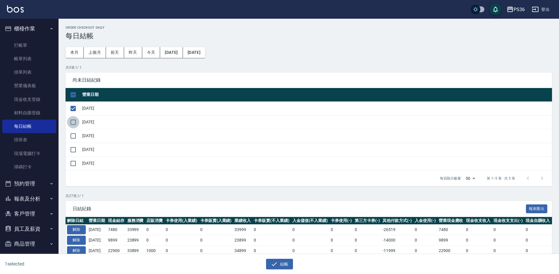
click at [77, 124] on input "checkbox" at bounding box center [73, 122] width 12 height 12
checkbox input "true"
click at [73, 137] on input "checkbox" at bounding box center [73, 136] width 12 height 12
checkbox input "true"
click at [74, 148] on input "checkbox" at bounding box center [73, 150] width 12 height 12
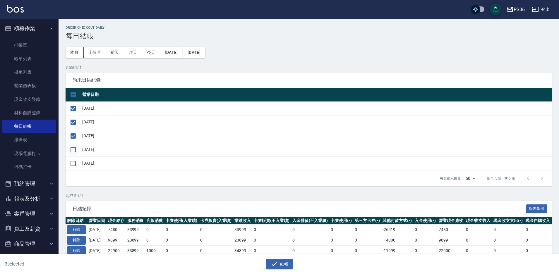
checkbox input "true"
click at [269, 261] on button "結帳" at bounding box center [279, 264] width 27 height 11
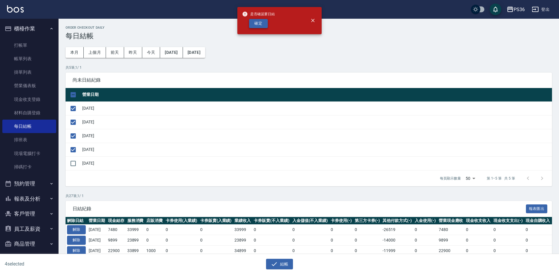
click at [259, 21] on button "確定" at bounding box center [258, 23] width 19 height 9
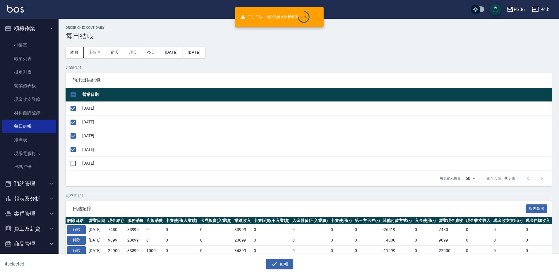
checkbox input "false"
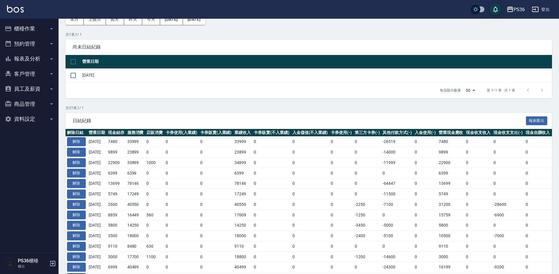
scroll to position [59, 0]
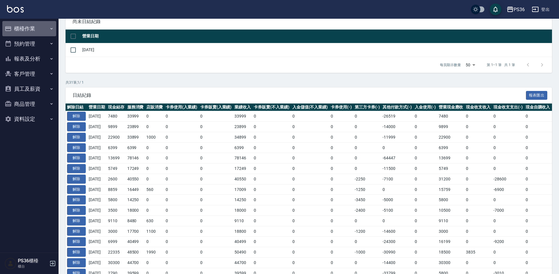
click at [41, 31] on button "櫃檯作業" at bounding box center [29, 28] width 54 height 15
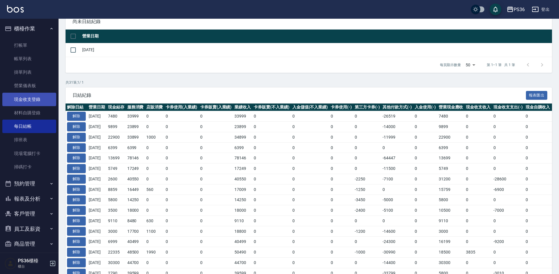
click at [31, 100] on link "現金收支登錄" at bounding box center [29, 99] width 54 height 13
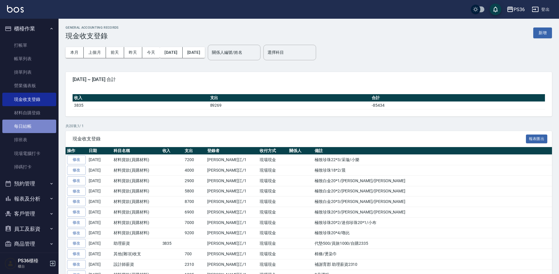
click at [33, 128] on link "每日結帳" at bounding box center [29, 126] width 54 height 13
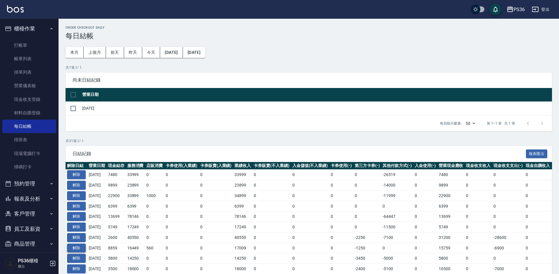
click at [79, 250] on button "解除" at bounding box center [76, 248] width 19 height 9
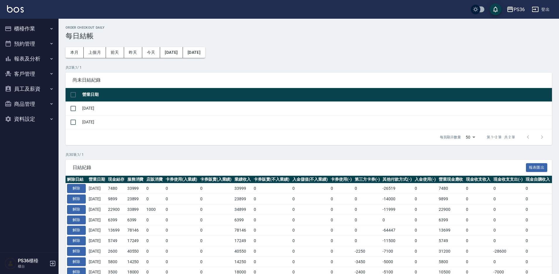
click at [22, 30] on button "櫃檯作業" at bounding box center [29, 28] width 54 height 15
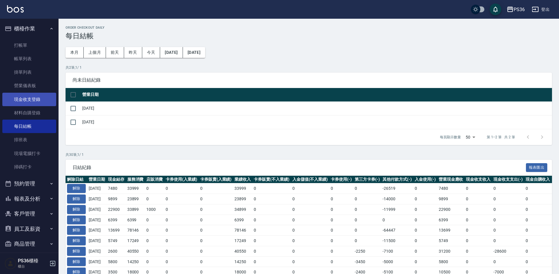
click at [31, 96] on link "現金收支登錄" at bounding box center [29, 99] width 54 height 13
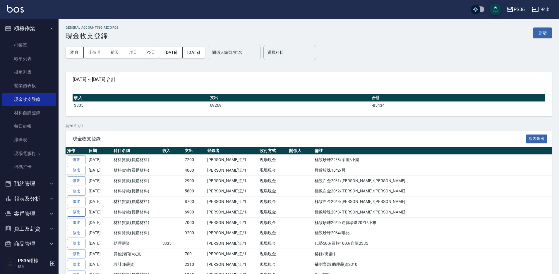
click at [77, 212] on link "修改" at bounding box center [76, 212] width 19 height 9
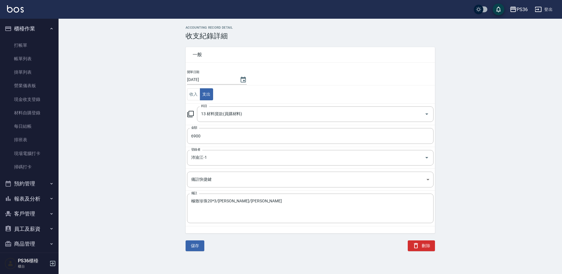
click at [188, 240] on div "儲存" at bounding box center [191, 238] width 26 height 25
click at [193, 244] on button "儲存" at bounding box center [194, 245] width 19 height 11
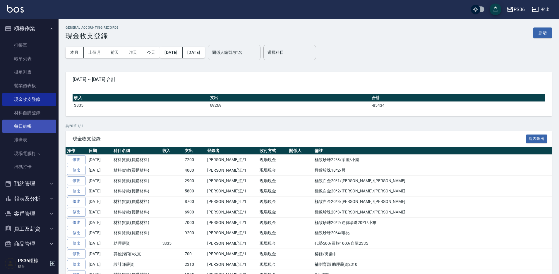
click at [36, 126] on link "每日結帳" at bounding box center [29, 126] width 54 height 13
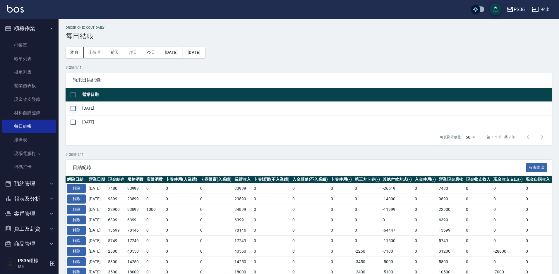
click at [75, 110] on input "checkbox" at bounding box center [73, 108] width 12 height 12
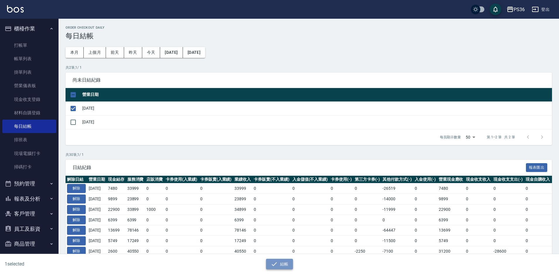
click at [282, 266] on button "結帳" at bounding box center [279, 264] width 27 height 11
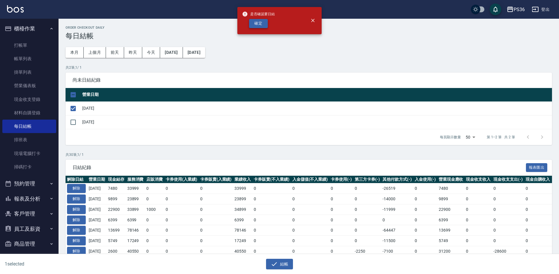
click at [259, 24] on button "確定" at bounding box center [258, 23] width 19 height 9
checkbox input "false"
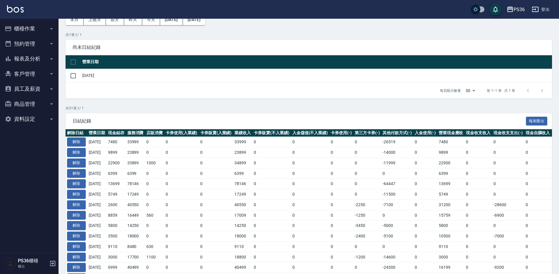
scroll to position [29, 0]
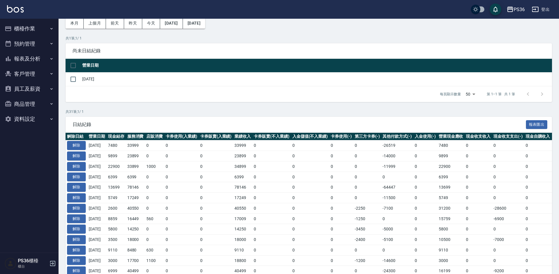
click at [16, 30] on button "櫃檯作業" at bounding box center [29, 28] width 54 height 15
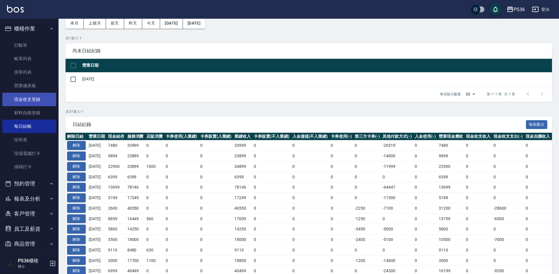
click at [28, 98] on link "現金收支登錄" at bounding box center [29, 99] width 54 height 13
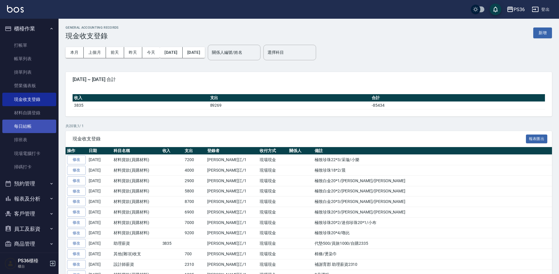
click at [37, 127] on link "每日結帳" at bounding box center [29, 126] width 54 height 13
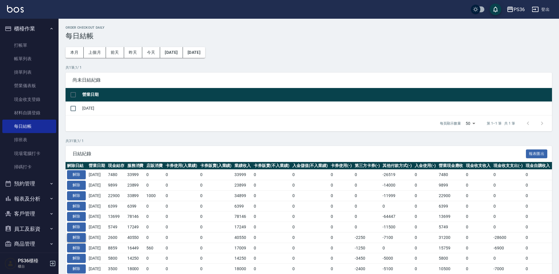
click at [72, 239] on button "解除" at bounding box center [76, 237] width 19 height 9
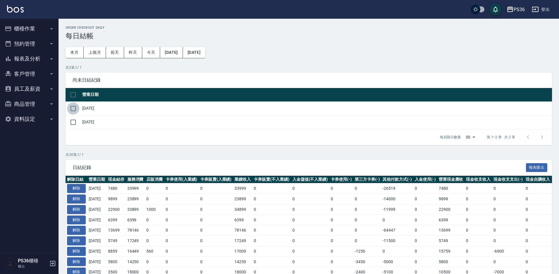
click at [71, 105] on input "checkbox" at bounding box center [73, 108] width 12 height 12
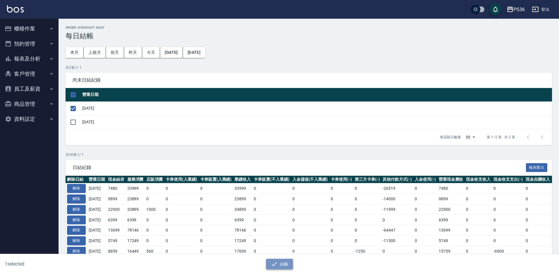
click at [275, 265] on icon "button" at bounding box center [274, 264] width 7 height 7
click at [280, 266] on button "結帳" at bounding box center [279, 264] width 27 height 11
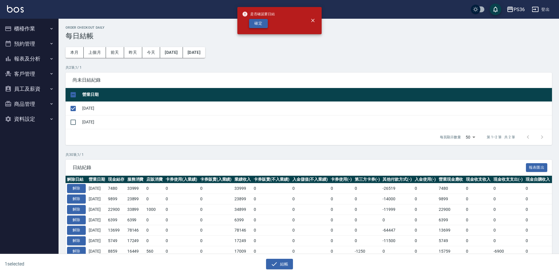
click at [255, 26] on button "確定" at bounding box center [258, 23] width 19 height 9
checkbox input "false"
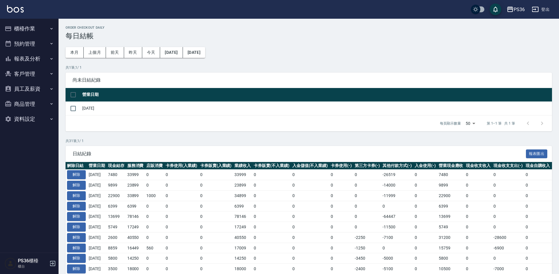
scroll to position [88, 0]
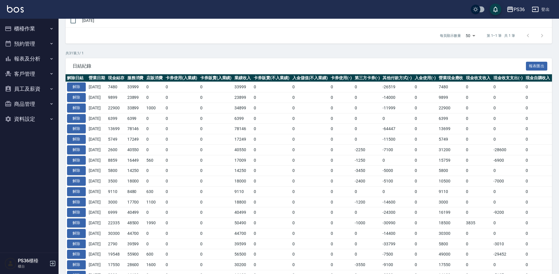
click at [25, 29] on button "櫃檯作業" at bounding box center [29, 28] width 54 height 15
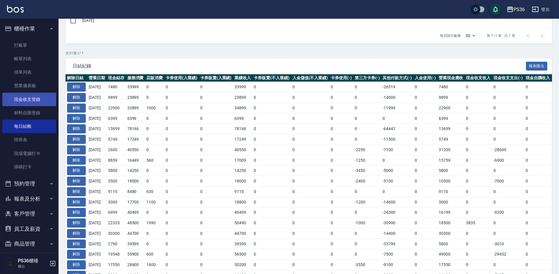
click at [33, 94] on link "現金收支登錄" at bounding box center [29, 99] width 54 height 13
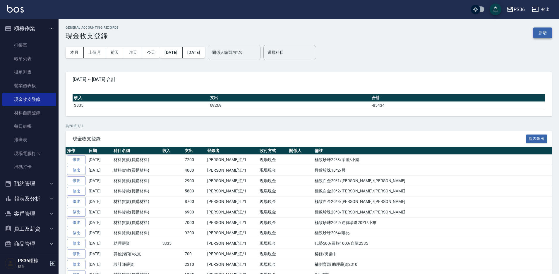
click at [533, 32] on button "新增" at bounding box center [542, 32] width 19 height 11
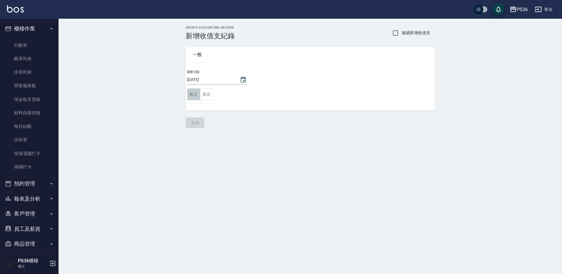
click at [191, 92] on button "收入" at bounding box center [193, 94] width 13 height 12
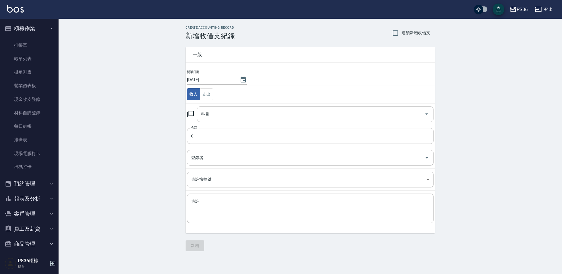
click at [214, 121] on div "科目" at bounding box center [315, 114] width 236 height 16
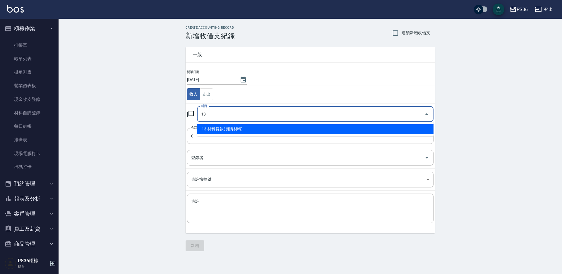
click at [217, 130] on li "13 材料貨款(員購材料)" at bounding box center [315, 129] width 236 height 10
type input "13 材料貨款(員購材料)"
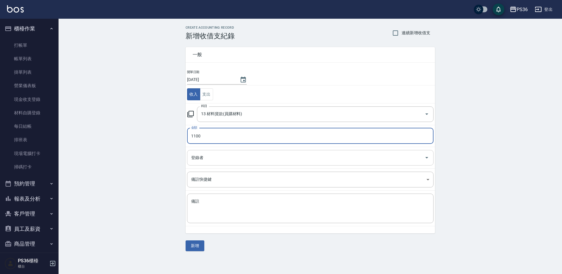
type input "1100"
click at [213, 160] on input "登錄者" at bounding box center [306, 158] width 232 height 10
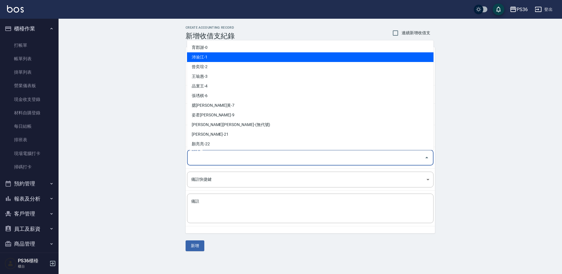
click at [213, 58] on li "沛渝江-1" at bounding box center [310, 57] width 246 height 10
type input "沛渝江-1"
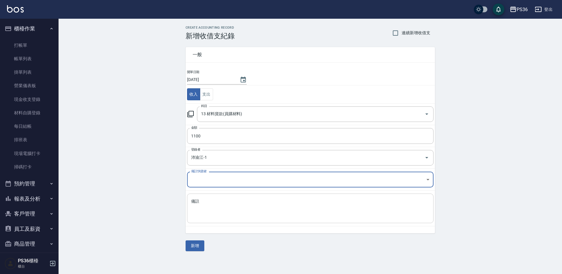
click at [211, 203] on textarea "備註" at bounding box center [310, 209] width 238 height 20
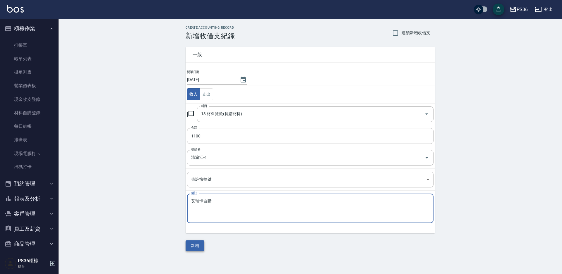
type textarea "艾瑞卡自購"
click at [202, 246] on button "新增" at bounding box center [194, 245] width 19 height 11
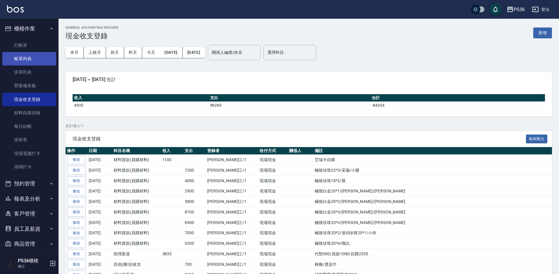
click at [25, 61] on link "帳單列表" at bounding box center [29, 58] width 54 height 13
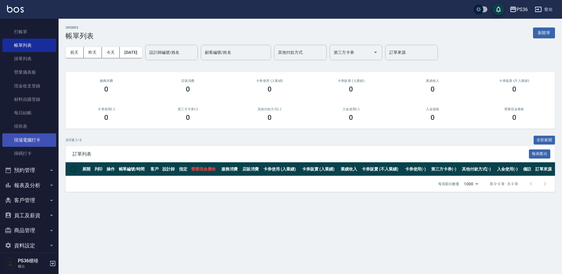
scroll to position [21, 0]
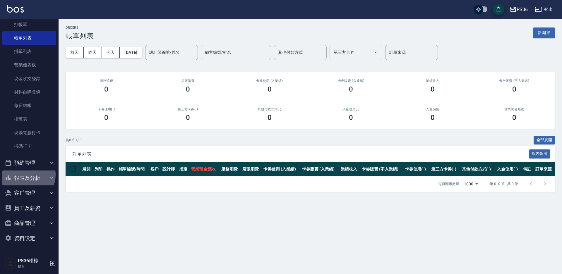
click at [25, 175] on button "報表及分析" at bounding box center [29, 178] width 54 height 15
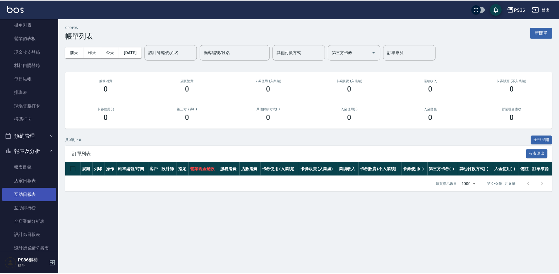
scroll to position [79, 0]
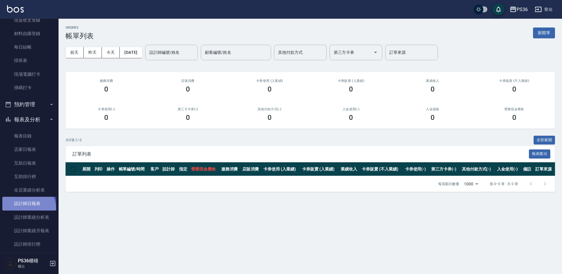
click at [27, 209] on link "設計師日報表" at bounding box center [29, 203] width 54 height 13
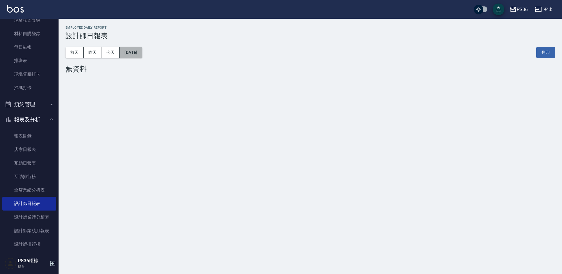
click at [129, 47] on button "[DATE]" at bounding box center [131, 52] width 22 height 11
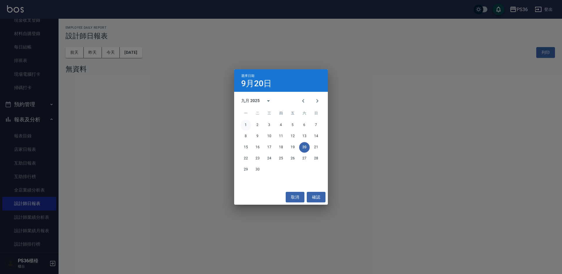
click at [246, 123] on button "1" at bounding box center [245, 125] width 11 height 11
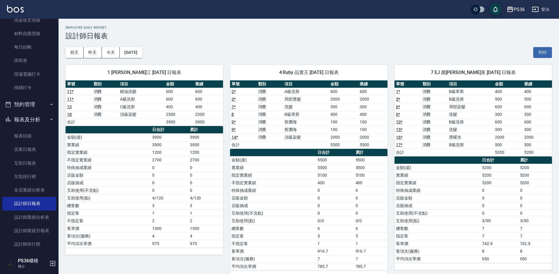
click at [144, 45] on div "[DATE] [DATE] [DATE] [DATE] 列印" at bounding box center [309, 52] width 486 height 25
click at [142, 51] on button "[DATE]" at bounding box center [131, 52] width 22 height 11
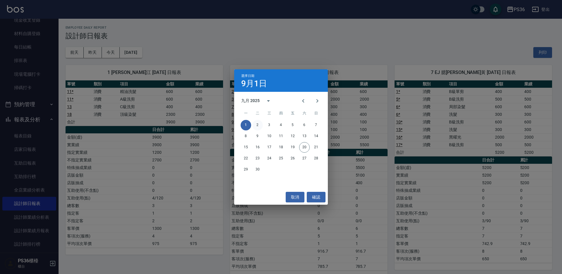
click at [261, 123] on button "2" at bounding box center [257, 125] width 11 height 11
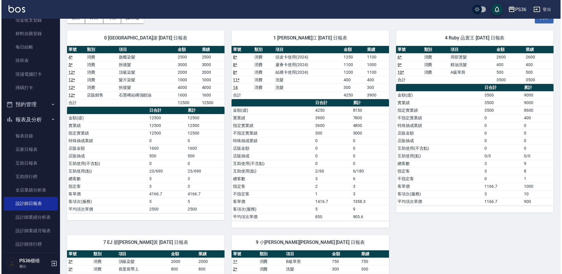
scroll to position [23, 0]
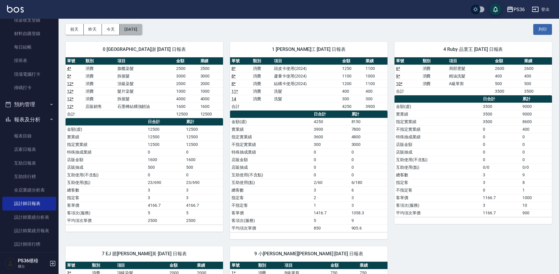
click at [133, 30] on button "[DATE]" at bounding box center [131, 29] width 22 height 11
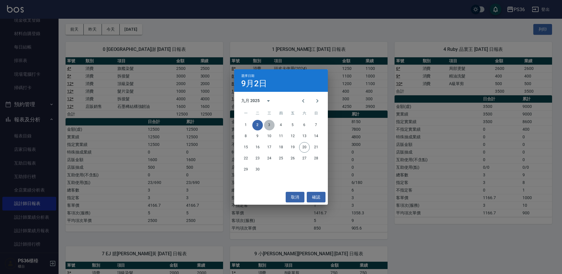
click at [266, 124] on button "3" at bounding box center [269, 125] width 11 height 11
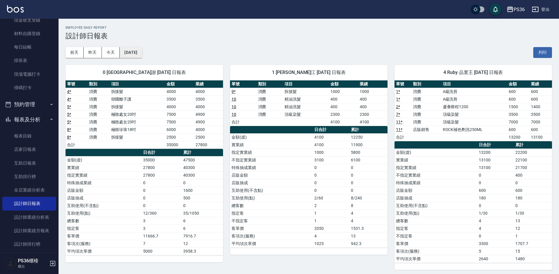
click at [137, 58] on button "[DATE]" at bounding box center [131, 52] width 22 height 11
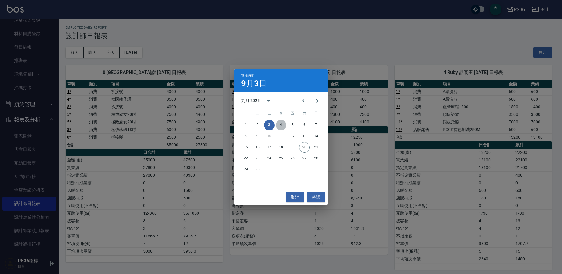
click at [278, 124] on button "4" at bounding box center [281, 125] width 11 height 11
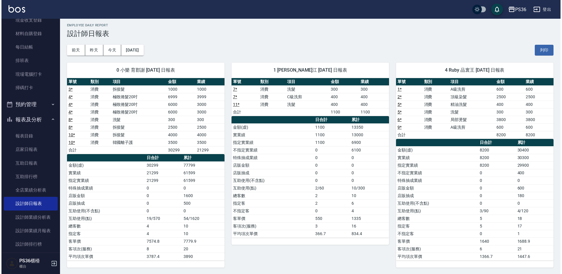
scroll to position [3, 0]
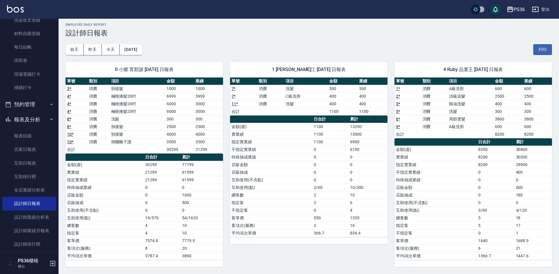
click at [135, 57] on div "0 [GEOGRAPHIC_DATA]謝 [DATE] 日報表 單號 類別 項目 金額 業績 3 * 消費 拆接髮 1000 1000 4 * 消費 極致捲髮…" at bounding box center [141, 161] width 164 height 212
click at [137, 52] on button "[DATE]" at bounding box center [131, 49] width 22 height 11
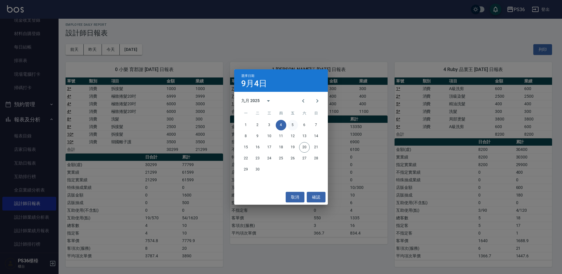
click at [293, 124] on button "5" at bounding box center [292, 125] width 11 height 11
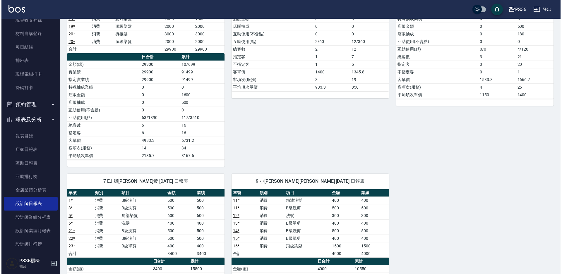
scroll to position [29, 0]
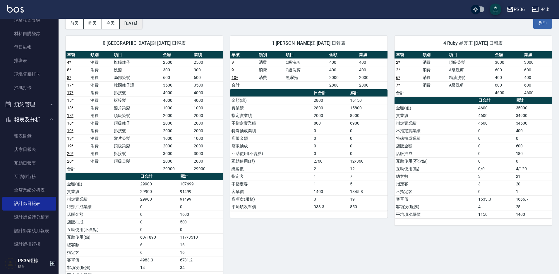
click at [142, 20] on button "[DATE]" at bounding box center [131, 23] width 22 height 11
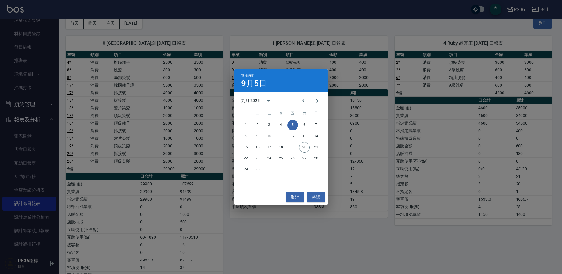
click at [298, 127] on div "1 2 3 4 5 6 7" at bounding box center [281, 125] width 94 height 11
click at [302, 125] on button "6" at bounding box center [304, 125] width 11 height 11
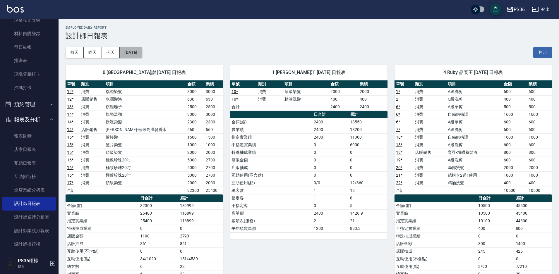
click at [142, 51] on button "[DATE]" at bounding box center [131, 52] width 22 height 11
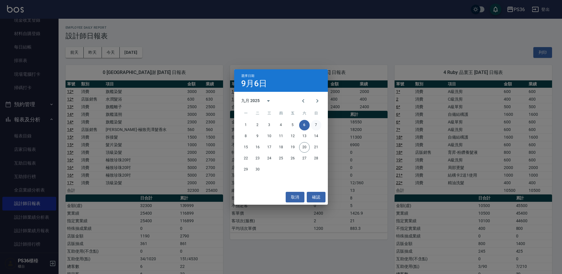
click at [311, 127] on button "7" at bounding box center [316, 125] width 11 height 11
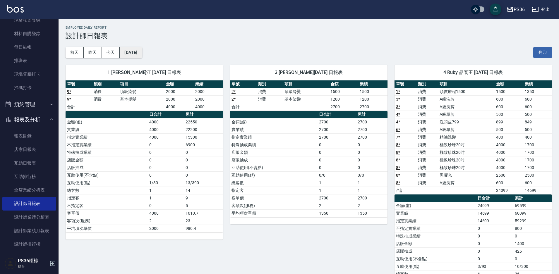
click at [142, 55] on button "[DATE]" at bounding box center [131, 52] width 22 height 11
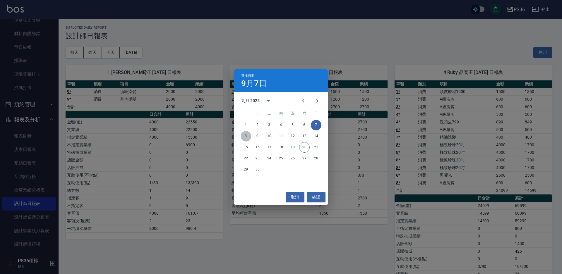
click at [243, 135] on button "8" at bounding box center [245, 136] width 11 height 11
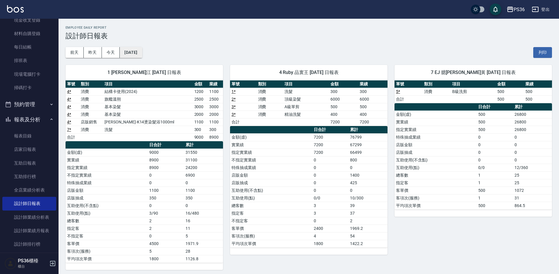
click at [142, 56] on button "[DATE]" at bounding box center [131, 52] width 22 height 11
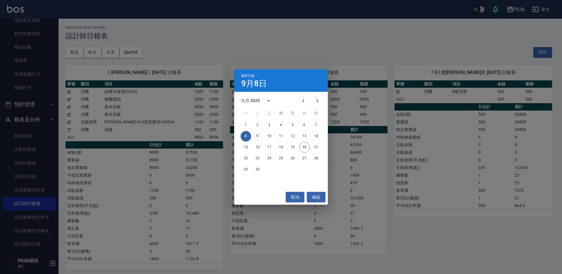
click at [256, 136] on button "9" at bounding box center [257, 136] width 11 height 11
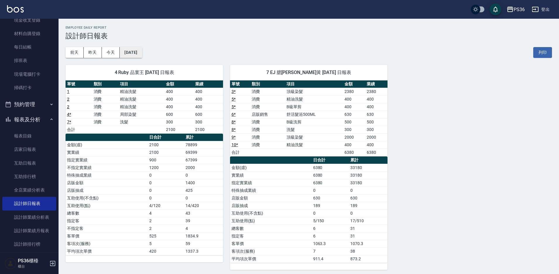
click at [142, 54] on button "[DATE]" at bounding box center [131, 52] width 22 height 11
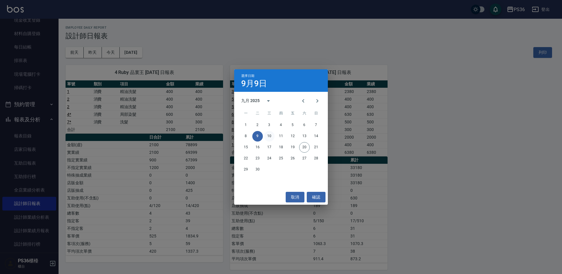
click at [265, 137] on button "10" at bounding box center [269, 136] width 11 height 11
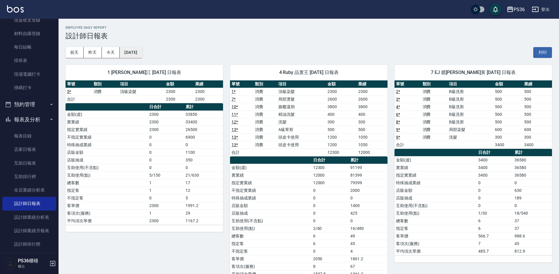
click at [142, 52] on button "[DATE]" at bounding box center [131, 52] width 22 height 11
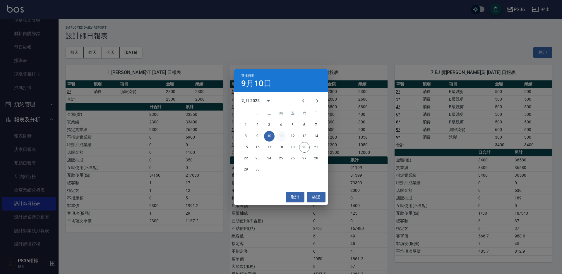
click at [285, 137] on button "11" at bounding box center [281, 136] width 11 height 11
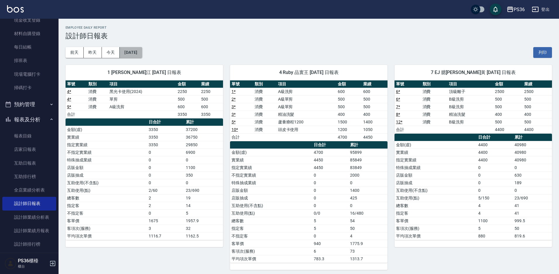
click at [142, 56] on button "[DATE]" at bounding box center [131, 52] width 22 height 11
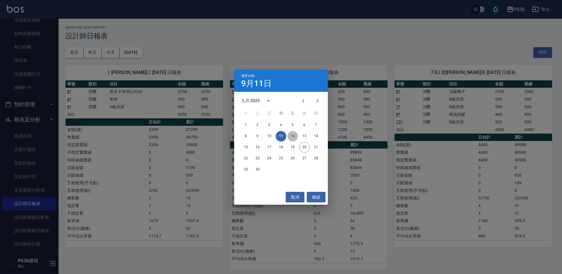
click at [295, 137] on button "12" at bounding box center [292, 136] width 11 height 11
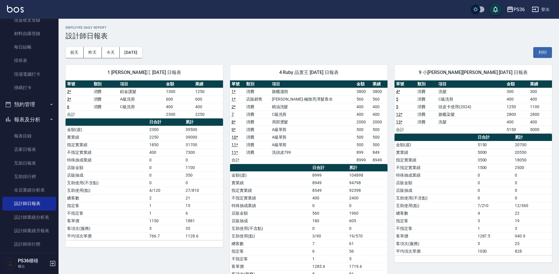
click at [153, 57] on div "[DATE] [DATE] [DATE] [DATE] 列印" at bounding box center [309, 52] width 486 height 25
click at [142, 54] on button "[DATE]" at bounding box center [131, 52] width 22 height 11
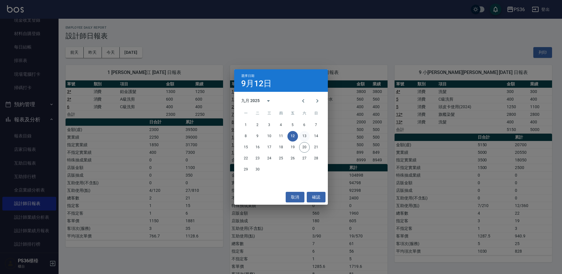
click at [305, 135] on button "13" at bounding box center [304, 136] width 11 height 11
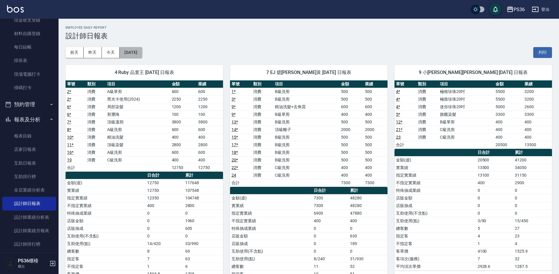
click at [136, 51] on button "[DATE]" at bounding box center [131, 52] width 22 height 11
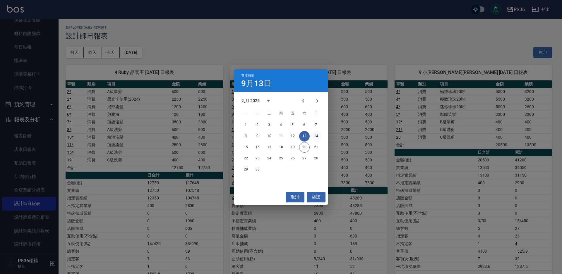
click at [315, 135] on button "14" at bounding box center [316, 136] width 11 height 11
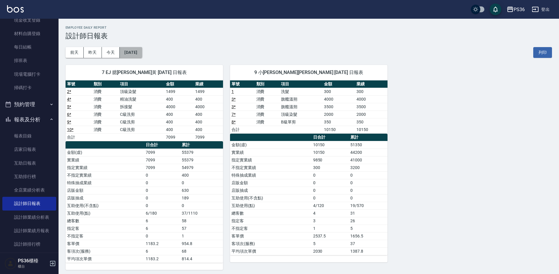
click at [133, 54] on button "[DATE]" at bounding box center [131, 52] width 22 height 11
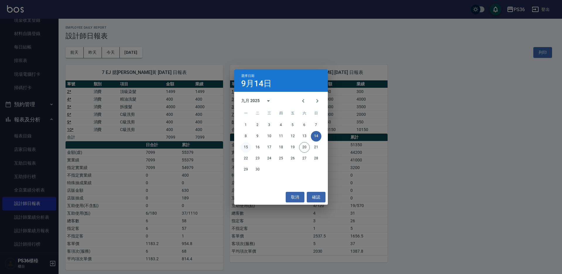
click at [244, 146] on button "15" at bounding box center [245, 147] width 11 height 11
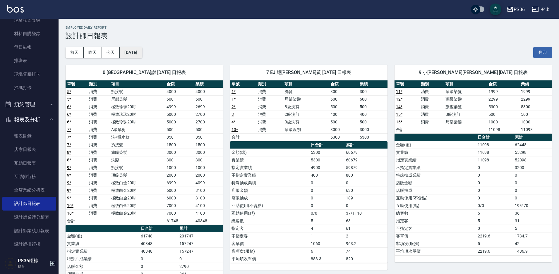
click at [134, 54] on button "[DATE]" at bounding box center [131, 52] width 22 height 11
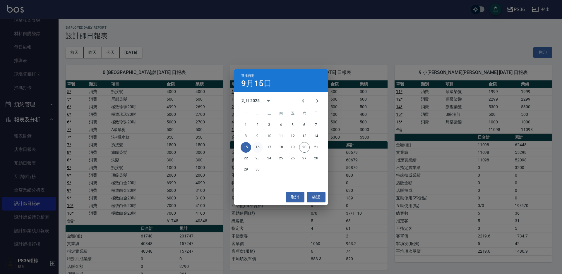
click at [260, 145] on button "16" at bounding box center [257, 147] width 11 height 11
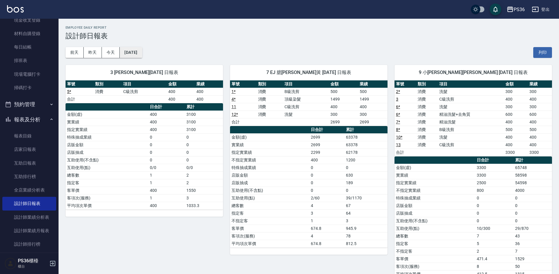
click at [142, 55] on button "[DATE]" at bounding box center [131, 52] width 22 height 11
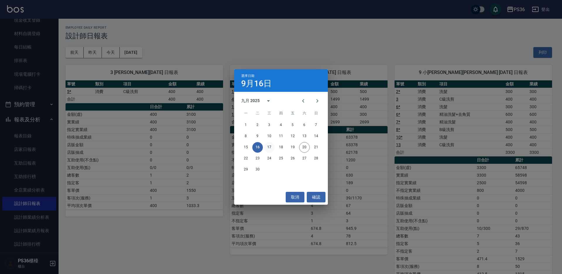
click at [273, 147] on button "17" at bounding box center [269, 147] width 11 height 11
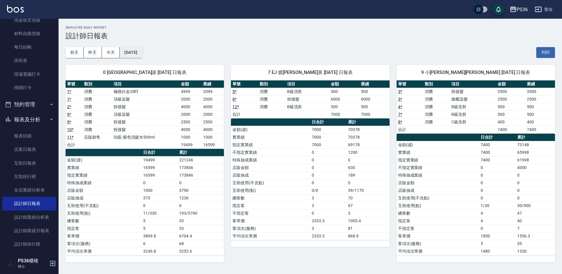
click at [123, 56] on button "[DATE]" at bounding box center [131, 52] width 22 height 11
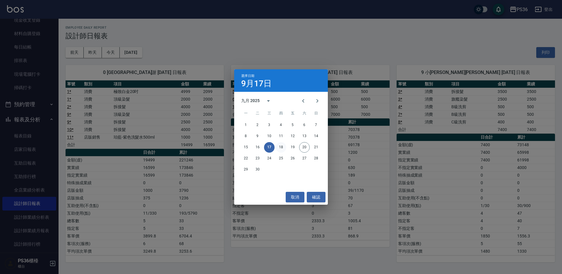
click at [278, 146] on button "18" at bounding box center [281, 147] width 11 height 11
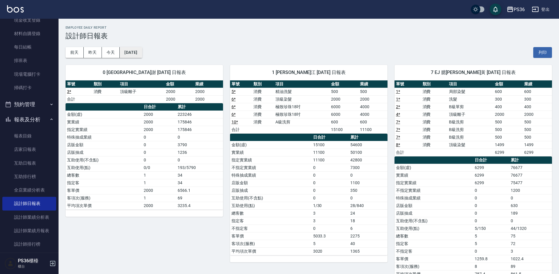
click at [142, 54] on button "[DATE]" at bounding box center [131, 52] width 22 height 11
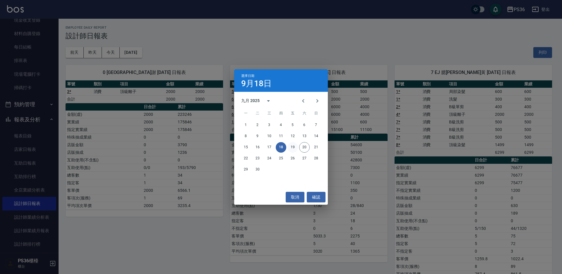
click at [294, 147] on button "19" at bounding box center [292, 147] width 11 height 11
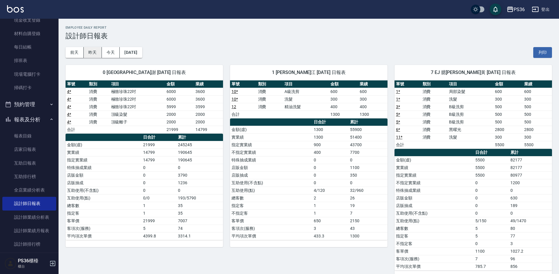
click at [98, 54] on button "昨天" at bounding box center [93, 52] width 18 height 11
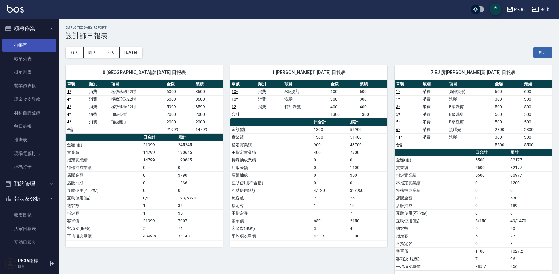
click at [30, 44] on link "打帳單" at bounding box center [29, 45] width 54 height 13
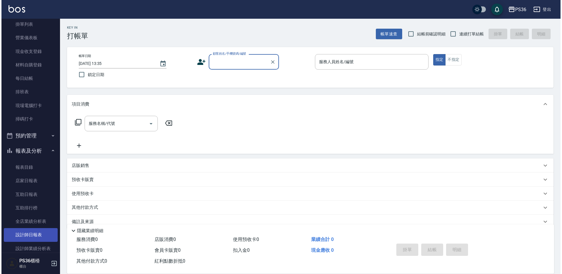
scroll to position [59, 0]
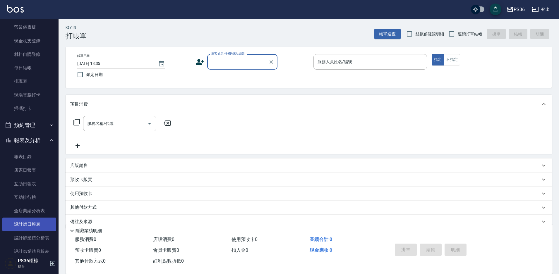
click at [23, 224] on link "設計師日報表" at bounding box center [29, 224] width 54 height 13
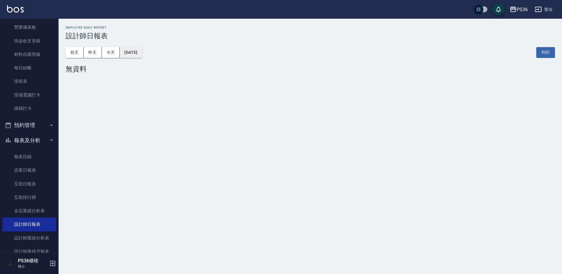
click at [135, 52] on button "[DATE]" at bounding box center [131, 52] width 22 height 11
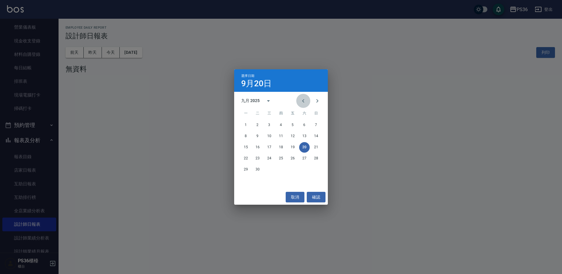
click at [307, 101] on button "Previous month" at bounding box center [303, 101] width 14 height 14
click at [271, 159] on button "20" at bounding box center [269, 158] width 11 height 11
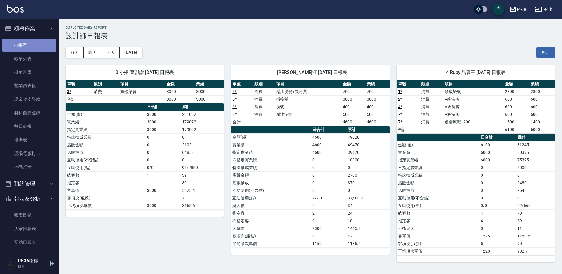
click at [32, 44] on link "打帳單" at bounding box center [29, 45] width 54 height 13
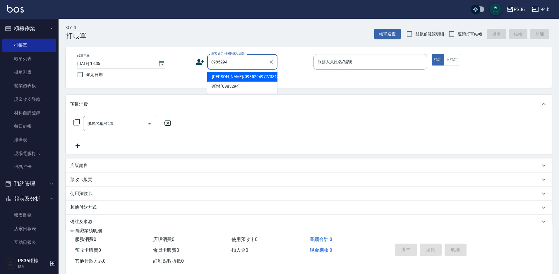
click at [209, 77] on li "[PERSON_NAME]/0985294977/331350" at bounding box center [242, 77] width 70 height 10
type input "[PERSON_NAME]/0985294977/331350"
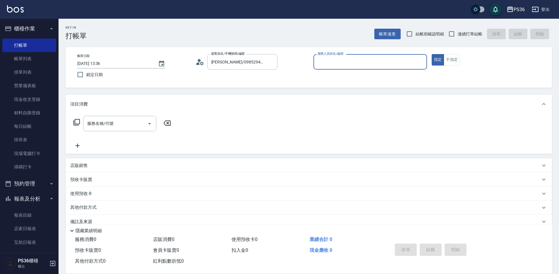
type input "[PERSON_NAME]-1"
click at [114, 125] on input "服務名稱/代號" at bounding box center [115, 123] width 59 height 10
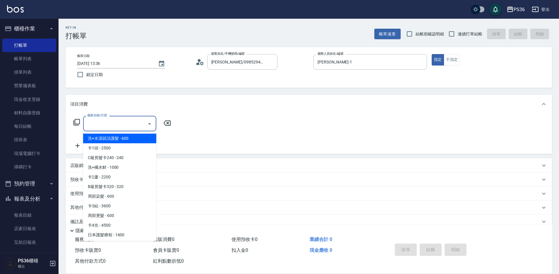
type input "1"
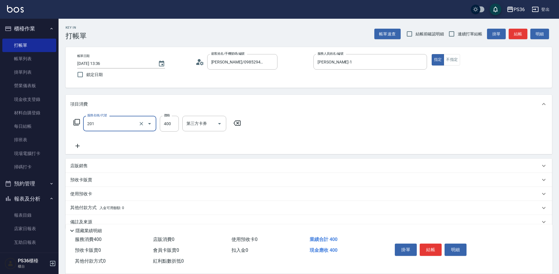
type input "C級洗剪(201)"
click at [431, 249] on button "結帳" at bounding box center [431, 250] width 22 height 12
